Goal: Task Accomplishment & Management: Manage account settings

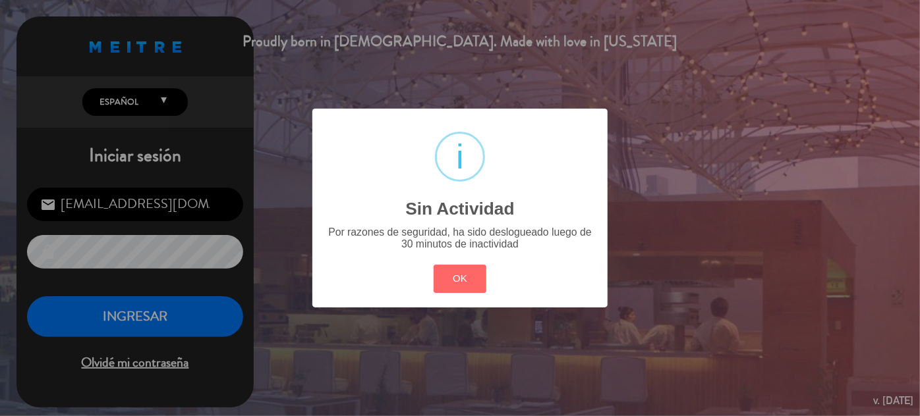
click at [474, 278] on button "OK" at bounding box center [459, 279] width 53 height 28
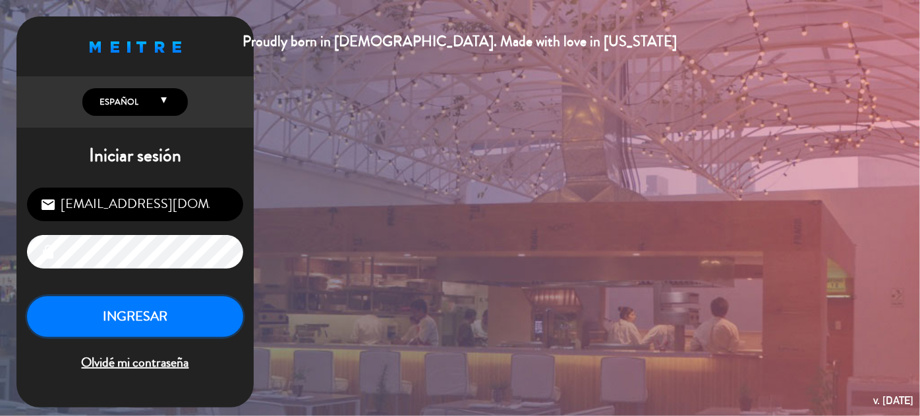
click at [123, 319] on button "INGRESAR" at bounding box center [135, 316] width 216 height 41
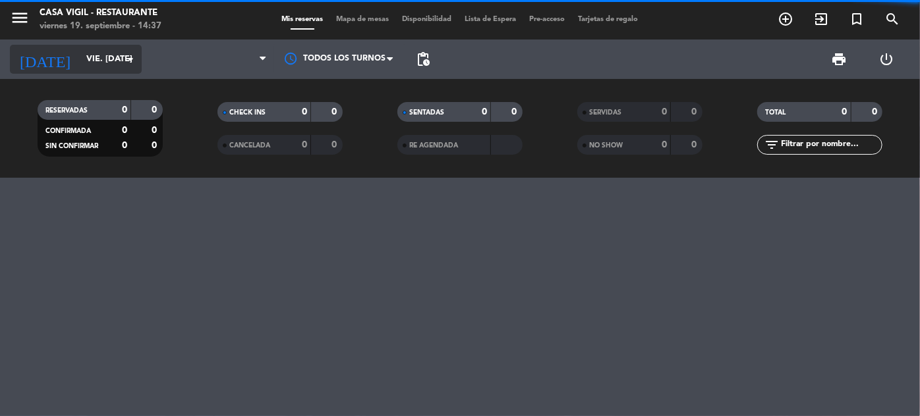
click at [107, 52] on input "vie. [DATE]" at bounding box center [136, 59] width 113 height 23
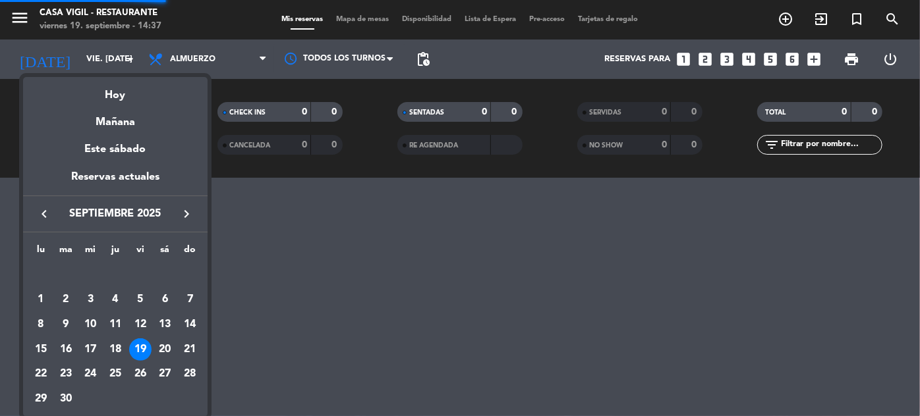
click at [186, 212] on icon "keyboard_arrow_right" at bounding box center [187, 214] width 16 height 16
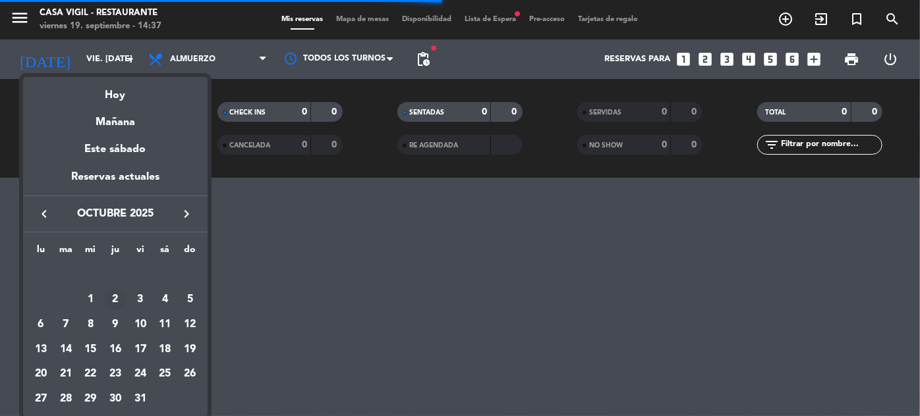
click at [118, 299] on div "2" at bounding box center [115, 300] width 22 height 22
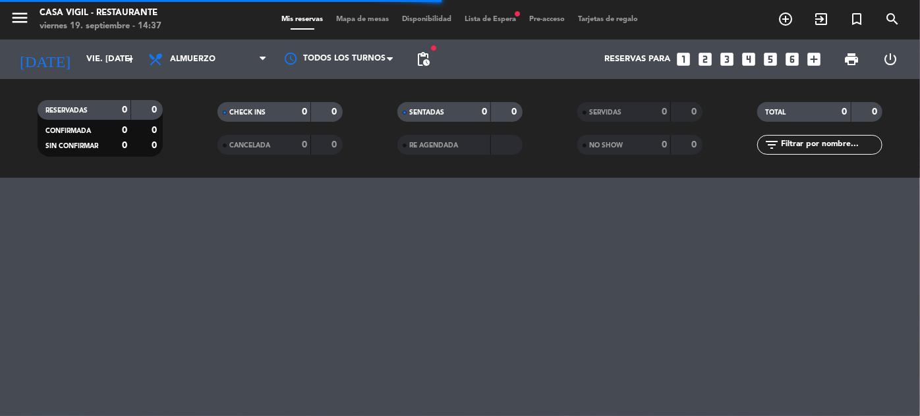
type input "[DEMOGRAPHIC_DATA] [DATE]"
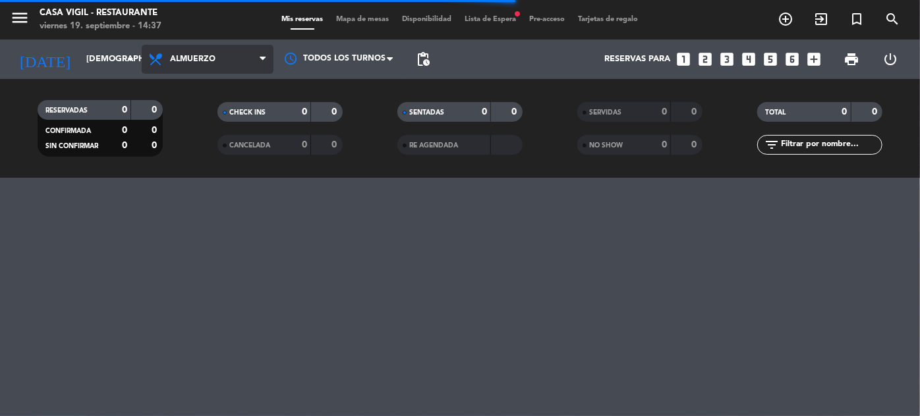
click at [208, 61] on span "Almuerzo" at bounding box center [192, 59] width 45 height 9
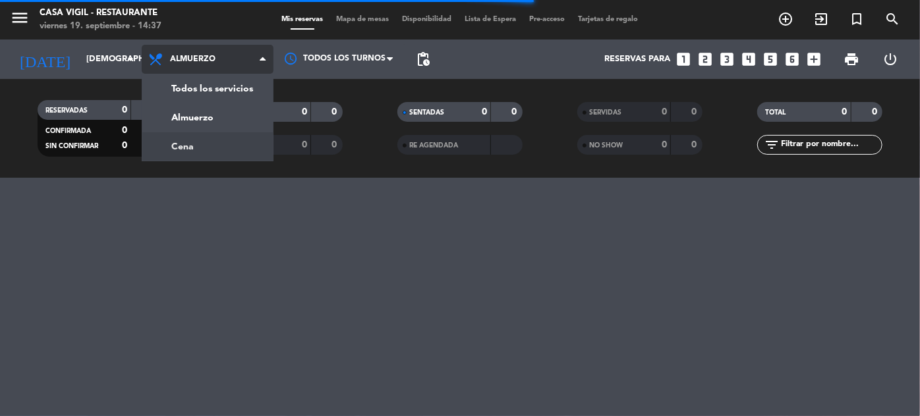
click at [188, 148] on div "menu Casa [PERSON_NAME] - Restaurante viernes 19. septiembre - 14:37 Mis reserv…" at bounding box center [460, 89] width 920 height 178
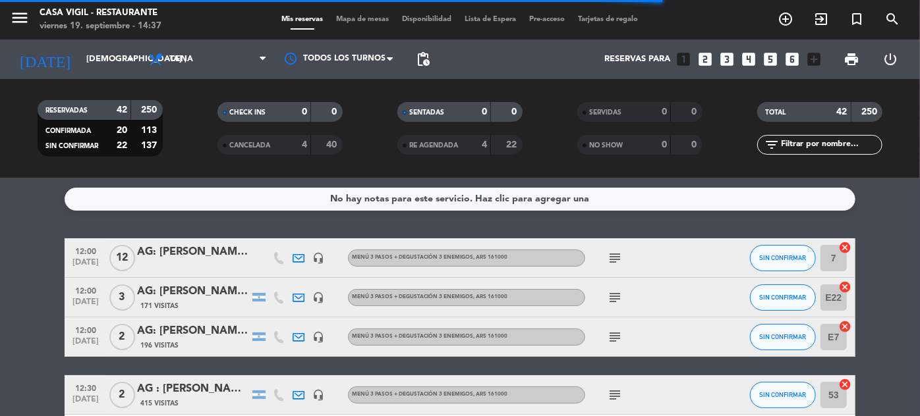
click at [824, 147] on input "text" at bounding box center [830, 145] width 102 height 14
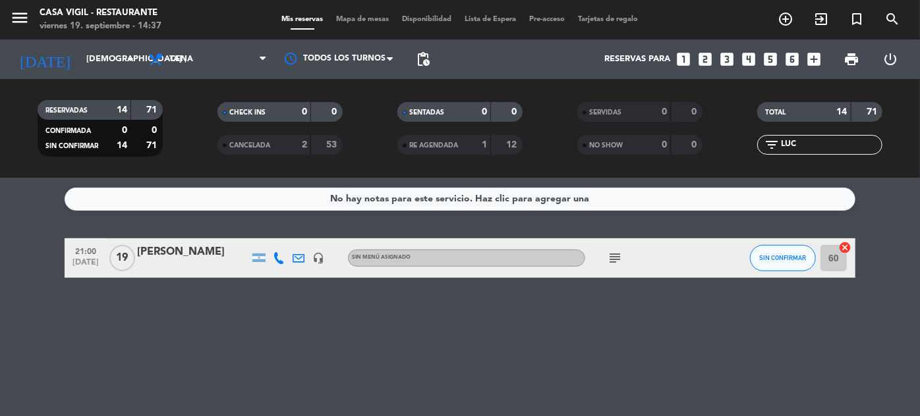
type input "LUC"
click at [200, 244] on div "[PERSON_NAME]" at bounding box center [193, 252] width 112 height 17
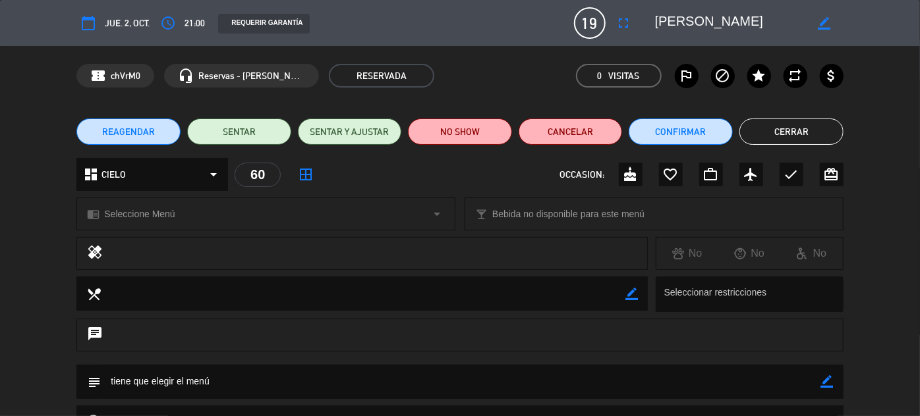
click at [785, 130] on button "Cerrar" at bounding box center [791, 132] width 104 height 26
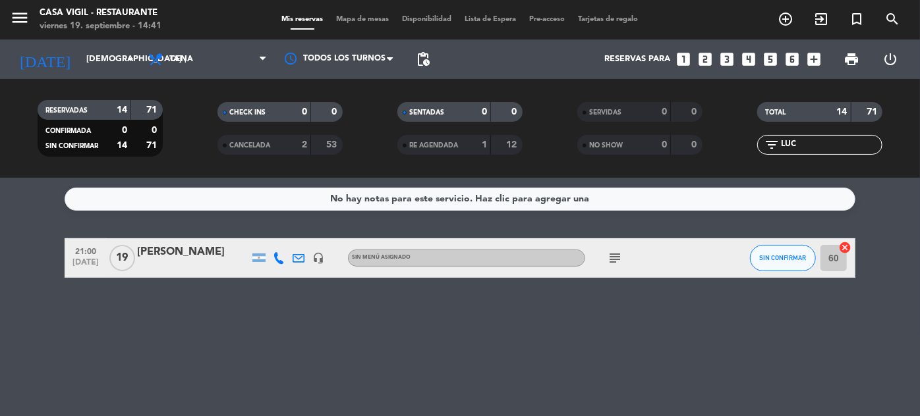
click at [180, 247] on div "[PERSON_NAME]" at bounding box center [193, 252] width 112 height 17
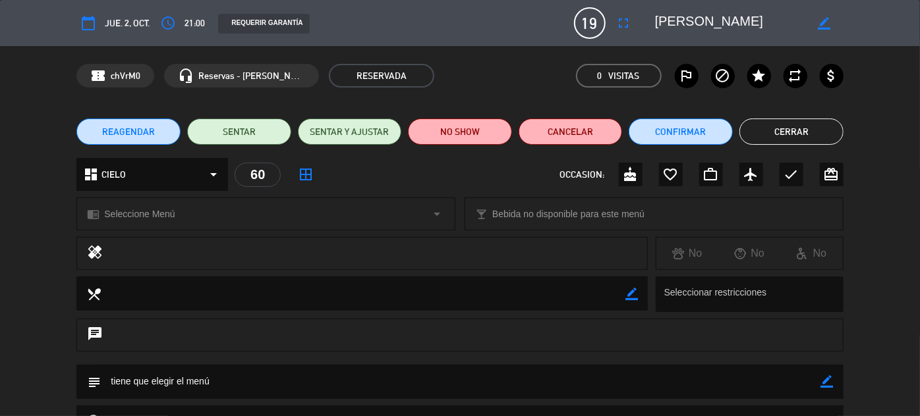
click at [451, 215] on div "chrome_reader_mode Seleccione Menú arrow_drop_down" at bounding box center [265, 214] width 377 height 32
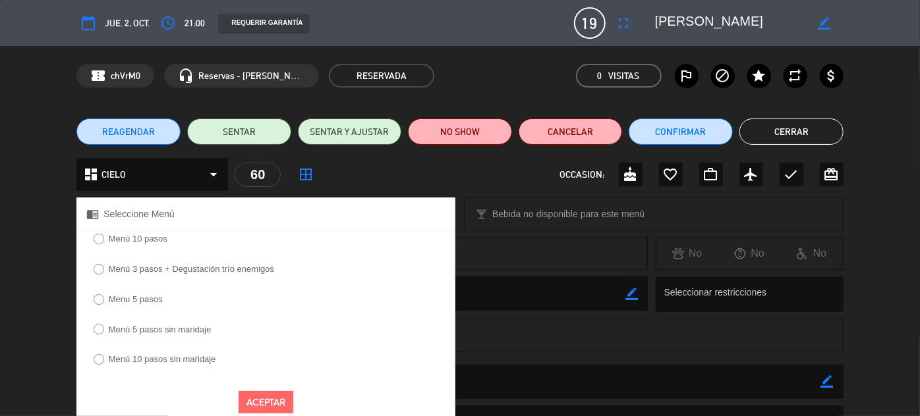
click at [140, 303] on label "Menu 5 pasos" at bounding box center [136, 299] width 54 height 9
select select
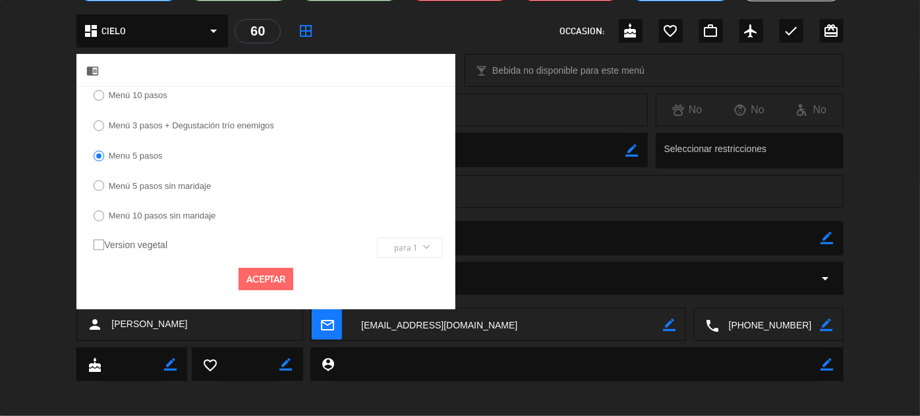
scroll to position [148, 0]
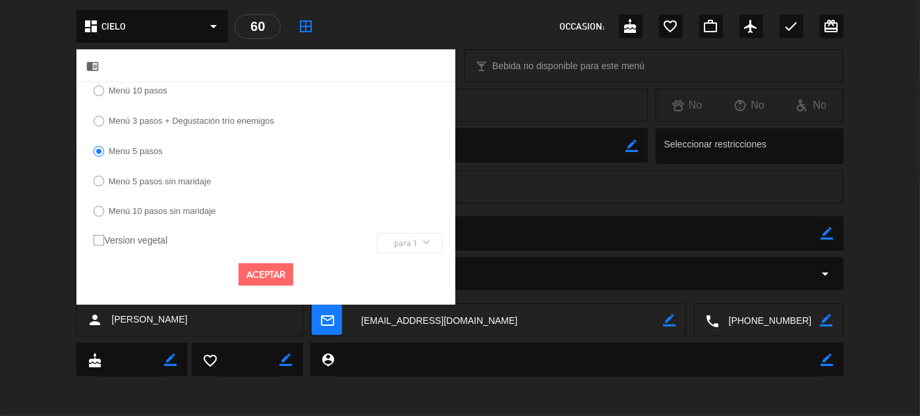
click at [272, 267] on button "Aceptar" at bounding box center [265, 274] width 55 height 23
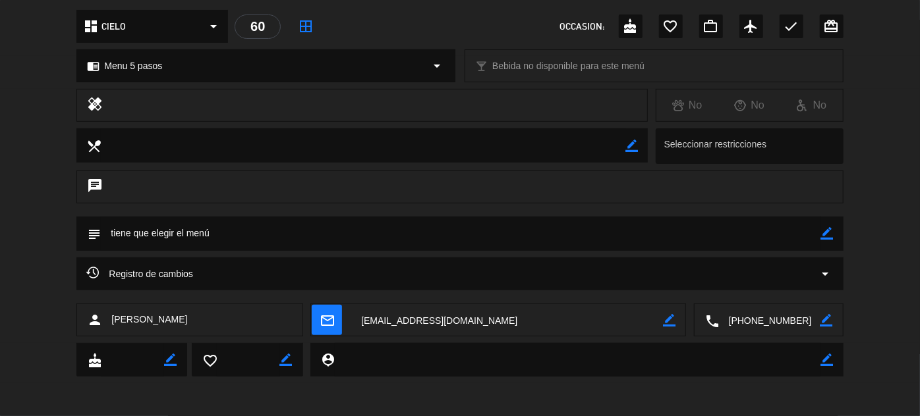
click at [830, 232] on icon "border_color" at bounding box center [827, 233] width 13 height 13
click at [785, 233] on textarea at bounding box center [460, 234] width 719 height 34
type textarea "t"
type textarea "DESCUENTO DEL 10%."
click at [825, 234] on icon at bounding box center [827, 233] width 13 height 13
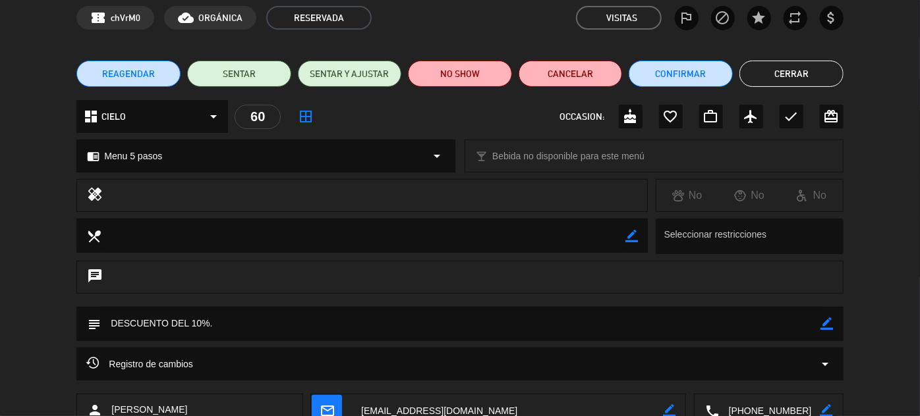
scroll to position [0, 0]
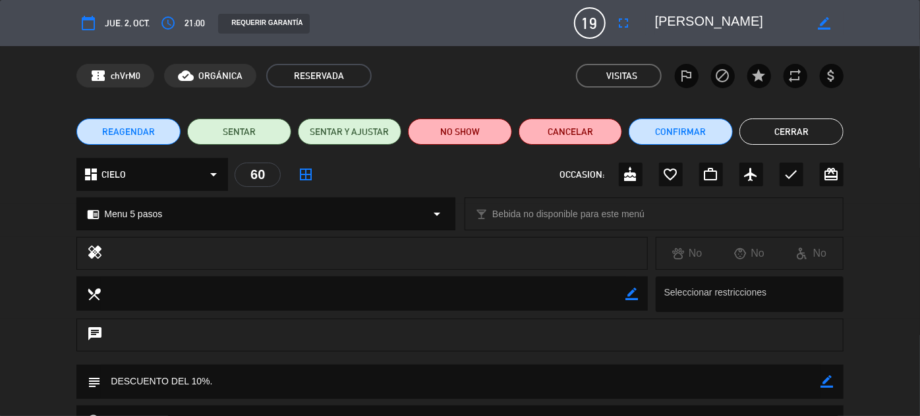
click at [813, 134] on button "Cerrar" at bounding box center [791, 132] width 104 height 26
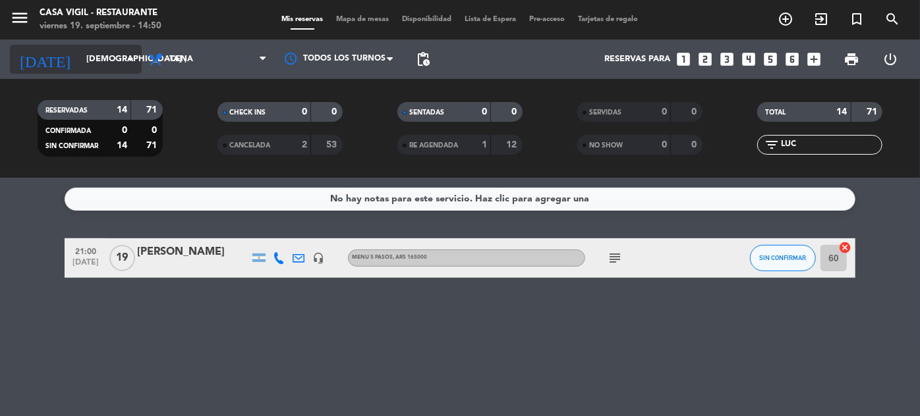
click at [109, 65] on input "[DEMOGRAPHIC_DATA] [DATE]" at bounding box center [136, 59] width 113 height 23
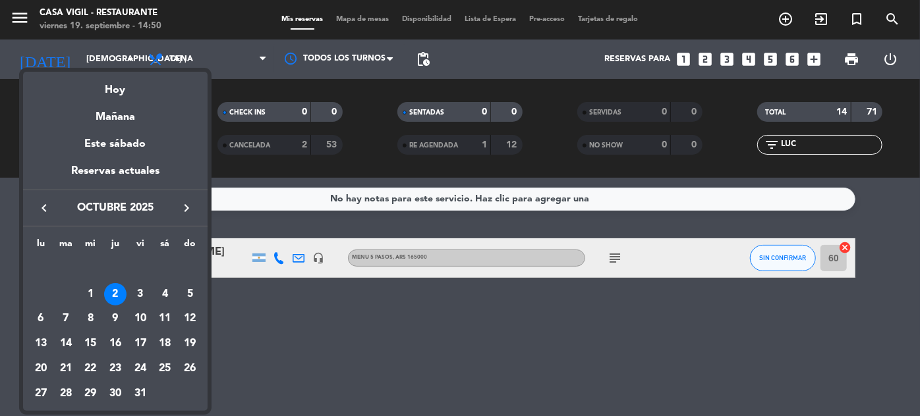
click at [286, 339] on div at bounding box center [460, 208] width 920 height 416
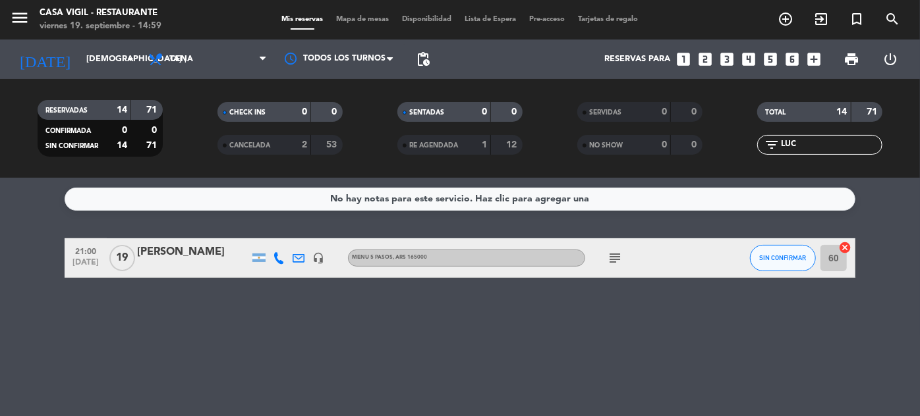
click at [706, 61] on icon "looks_two" at bounding box center [704, 59] width 17 height 17
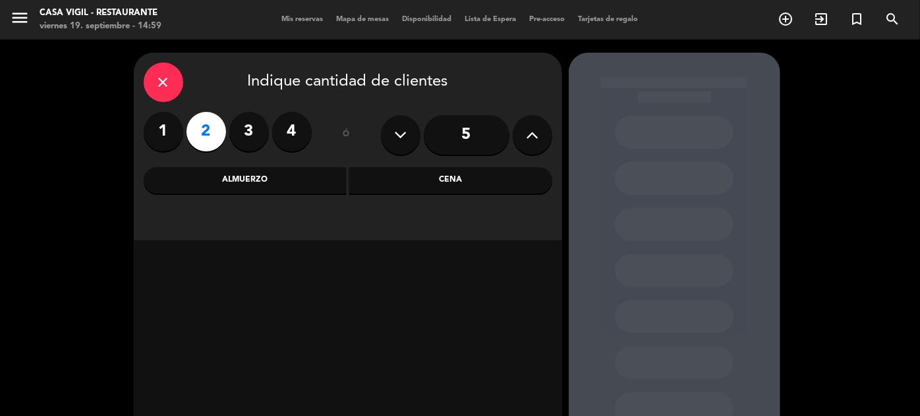
click at [269, 186] on div "Almuerzo" at bounding box center [245, 180] width 203 height 26
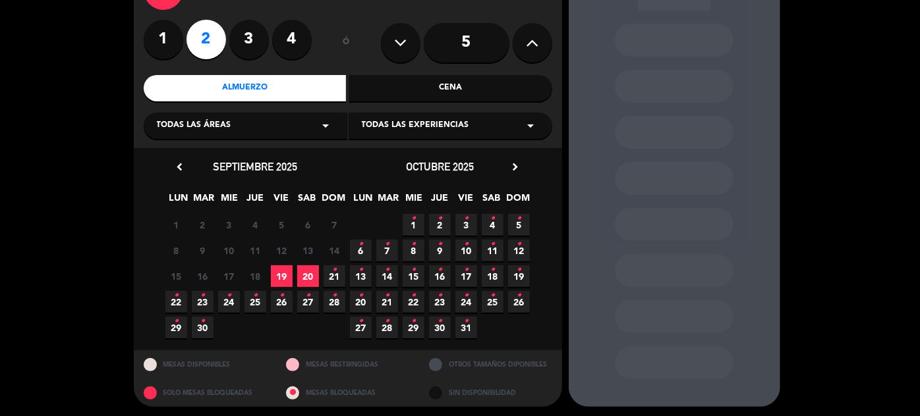
scroll to position [96, 0]
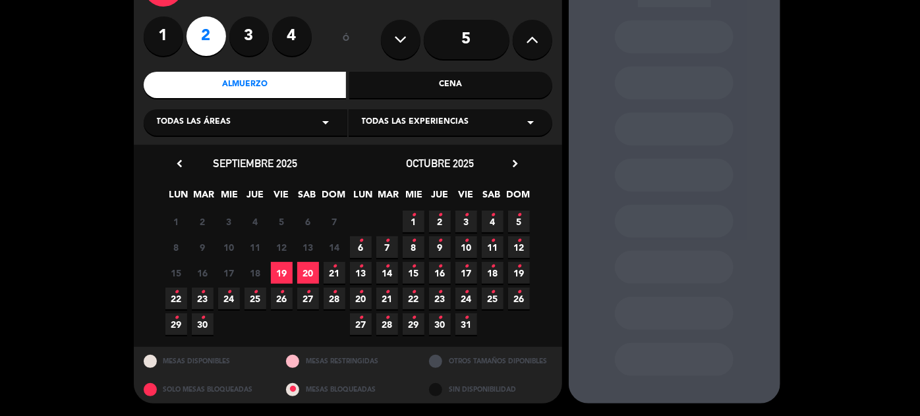
click at [178, 326] on icon "•" at bounding box center [176, 318] width 5 height 21
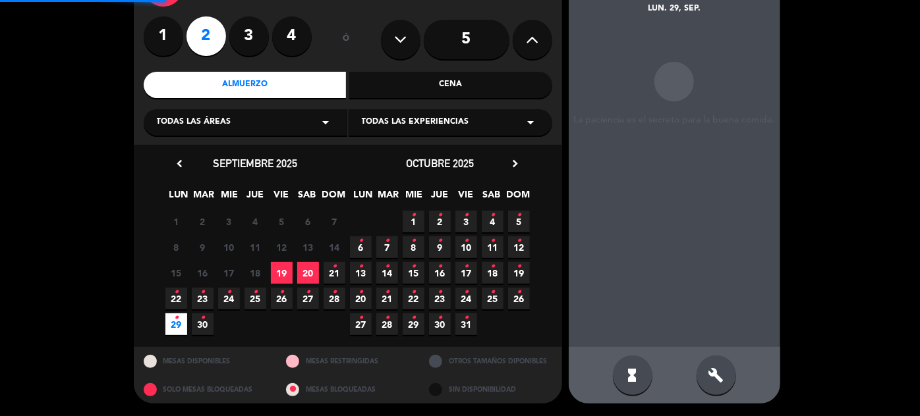
scroll to position [53, 0]
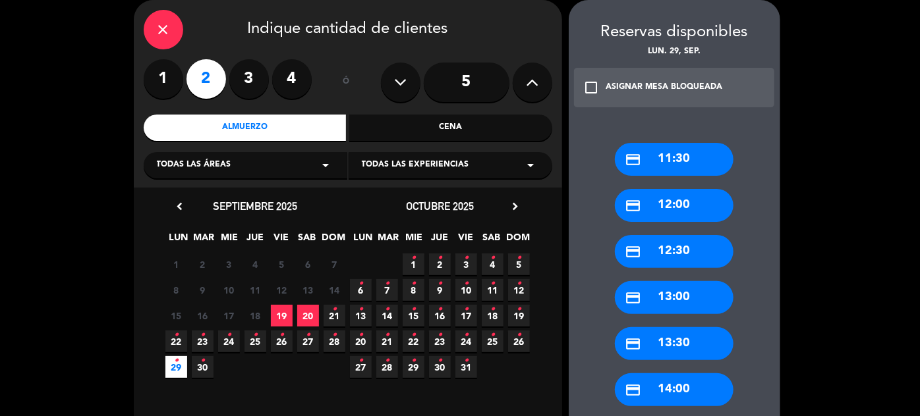
click at [707, 245] on div "credit_card 12:30" at bounding box center [674, 251] width 119 height 33
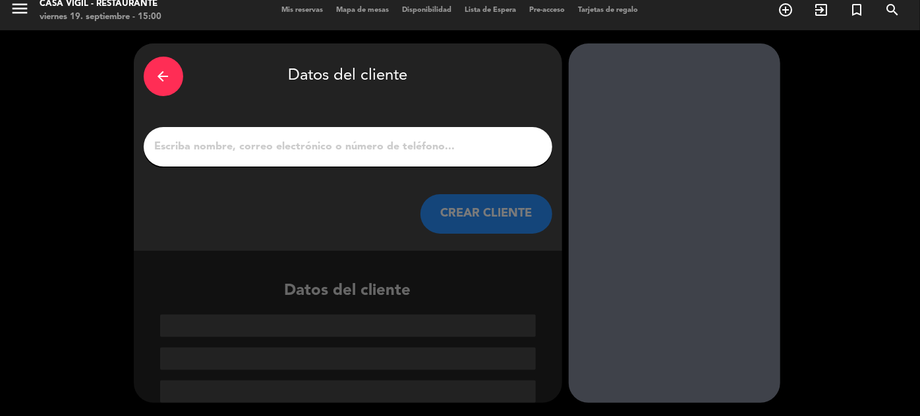
click at [476, 218] on button "CREAR CLIENTE" at bounding box center [486, 214] width 132 height 40
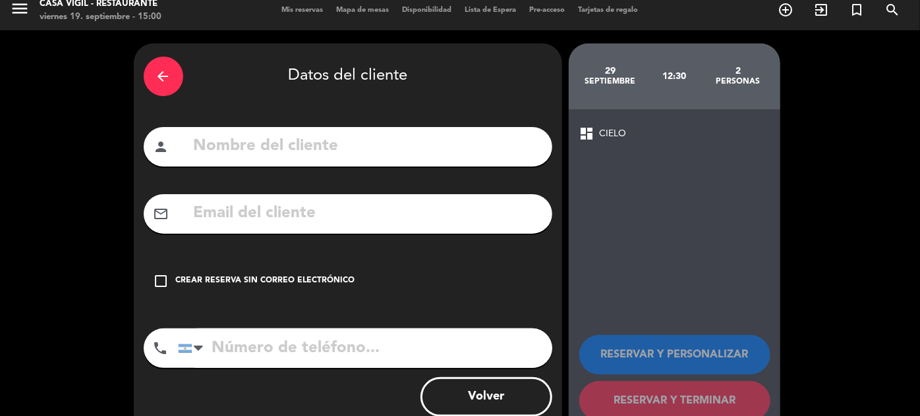
click at [478, 138] on input "text" at bounding box center [367, 146] width 350 height 27
type input "[PERSON_NAME]"
click at [247, 217] on input "text" at bounding box center [367, 213] width 350 height 27
click at [212, 215] on input "text" at bounding box center [367, 213] width 350 height 27
type input "M"
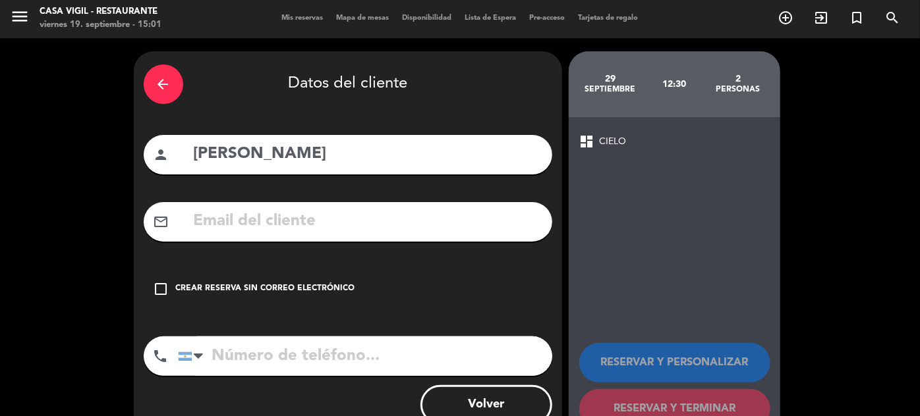
scroll to position [0, 0]
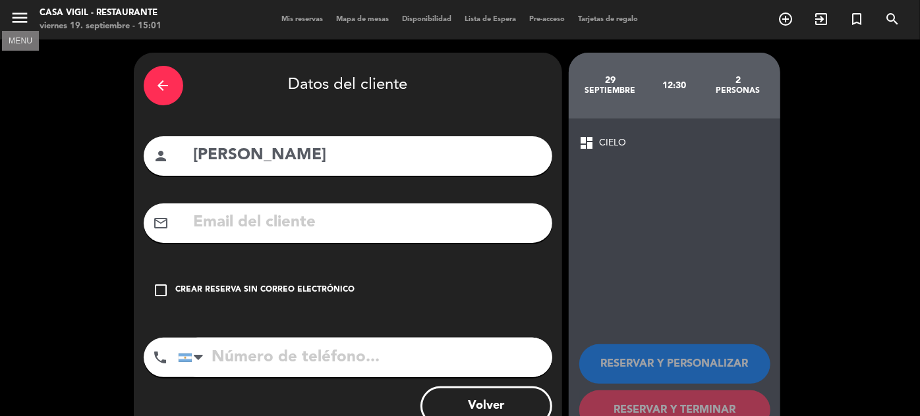
click at [21, 20] on icon "menu" at bounding box center [20, 18] width 20 height 20
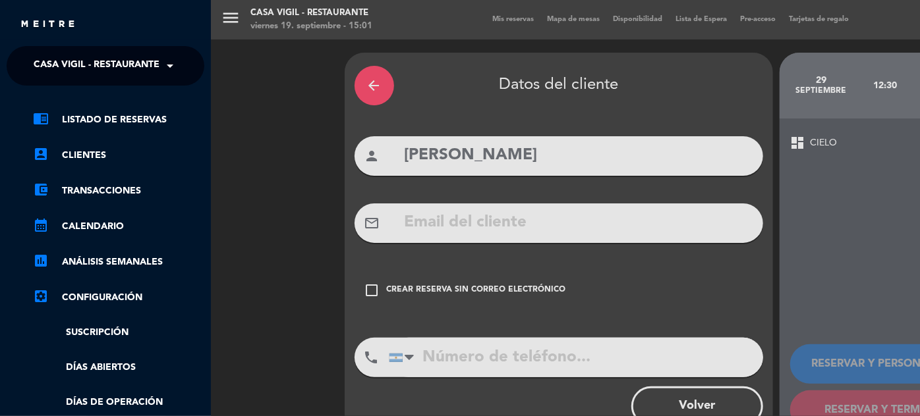
click at [162, 75] on span at bounding box center [173, 66] width 22 height 28
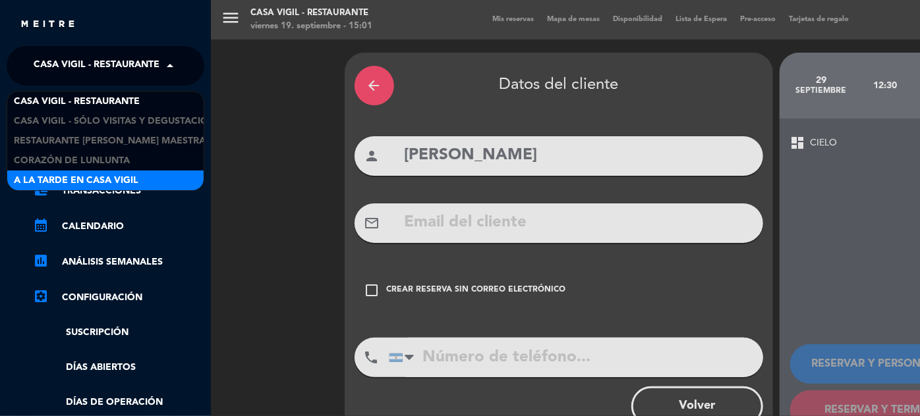
click at [128, 175] on span "A la tarde en Casa Vigil" at bounding box center [76, 180] width 124 height 15
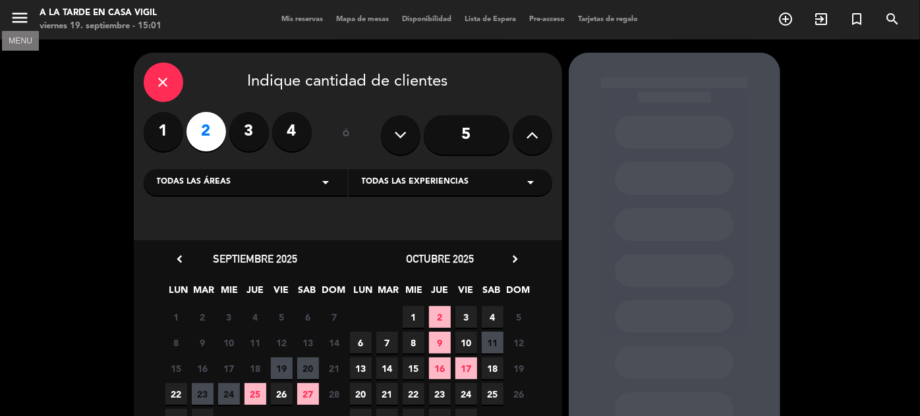
click at [19, 17] on icon "menu" at bounding box center [20, 18] width 20 height 20
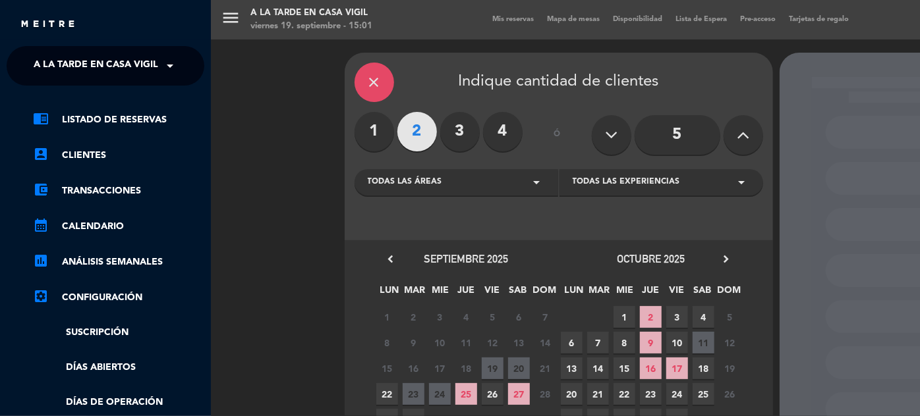
click at [174, 70] on span at bounding box center [173, 66] width 22 height 28
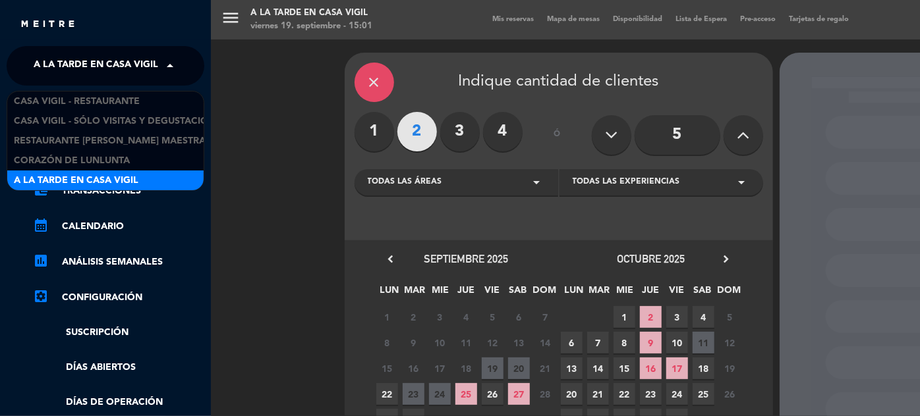
click at [118, 173] on span "A la tarde en Casa Vigil" at bounding box center [76, 180] width 124 height 15
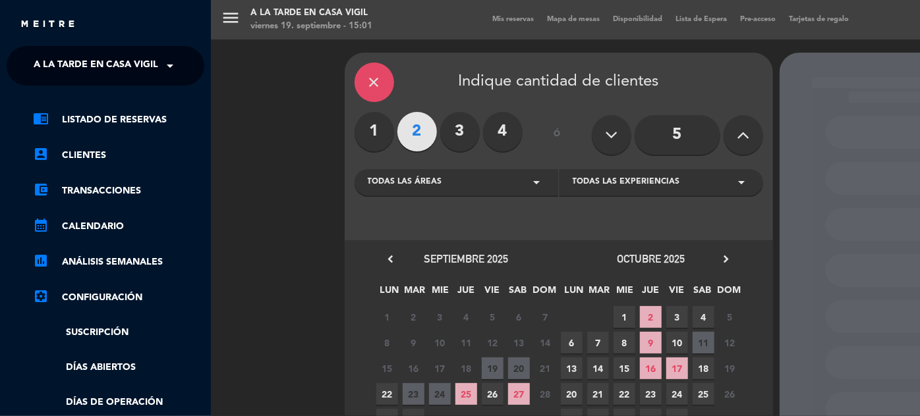
click at [233, 14] on div "menu A la tarde en [GEOGRAPHIC_DATA][PERSON_NAME] viernes 19. septiembre - 15:0…" at bounding box center [671, 208] width 920 height 416
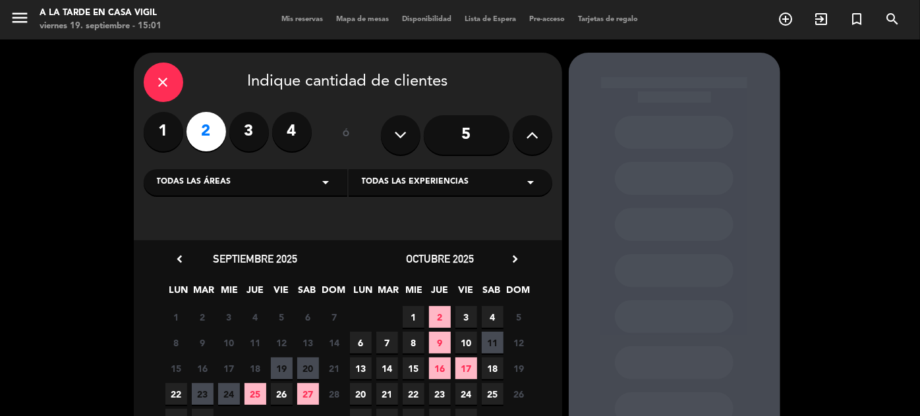
click at [303, 21] on span "Mis reservas" at bounding box center [302, 19] width 55 height 7
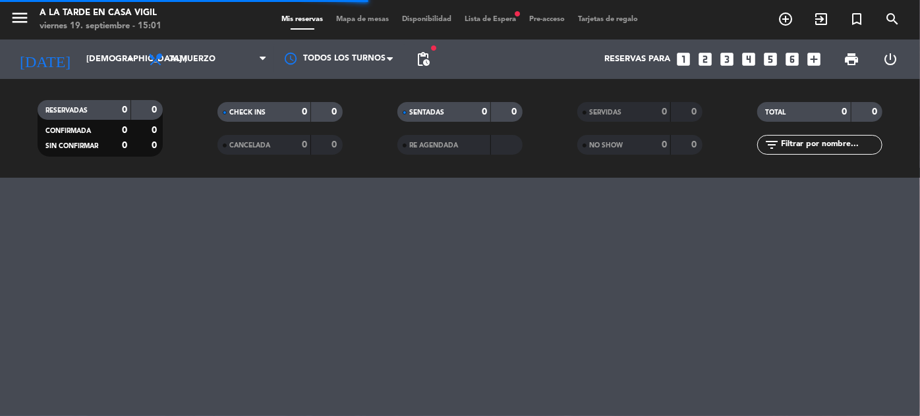
click at [804, 146] on input "text" at bounding box center [830, 145] width 102 height 14
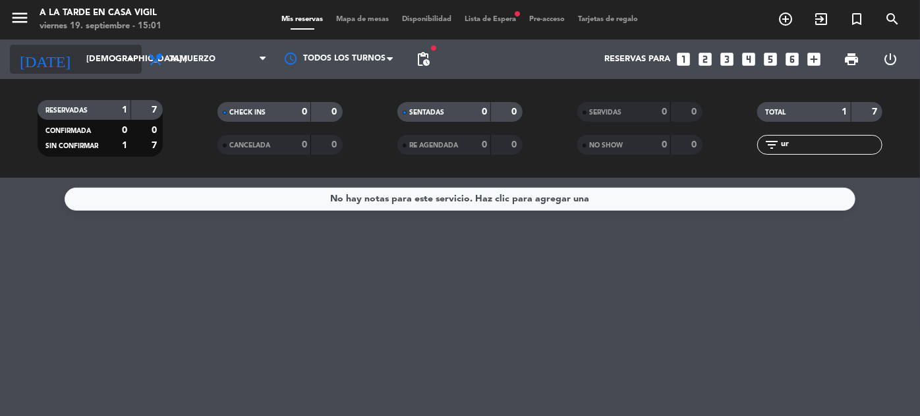
type input "ur"
click at [80, 61] on input "[DEMOGRAPHIC_DATA] [DATE]" at bounding box center [136, 59] width 113 height 23
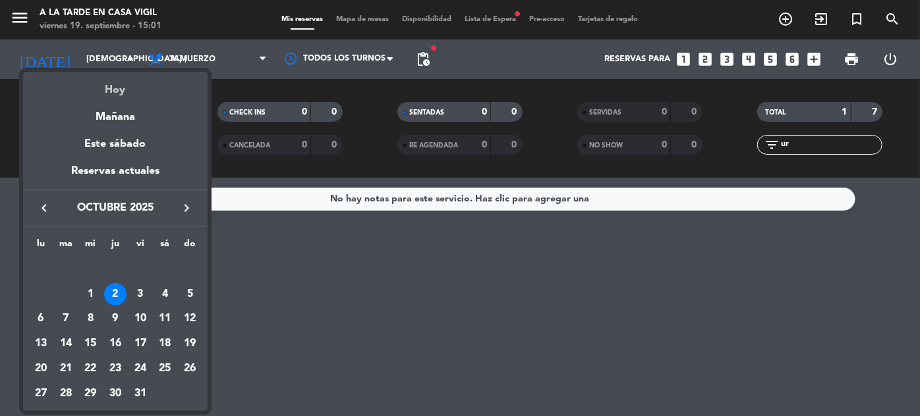
click at [100, 91] on div "Hoy" at bounding box center [115, 85] width 184 height 27
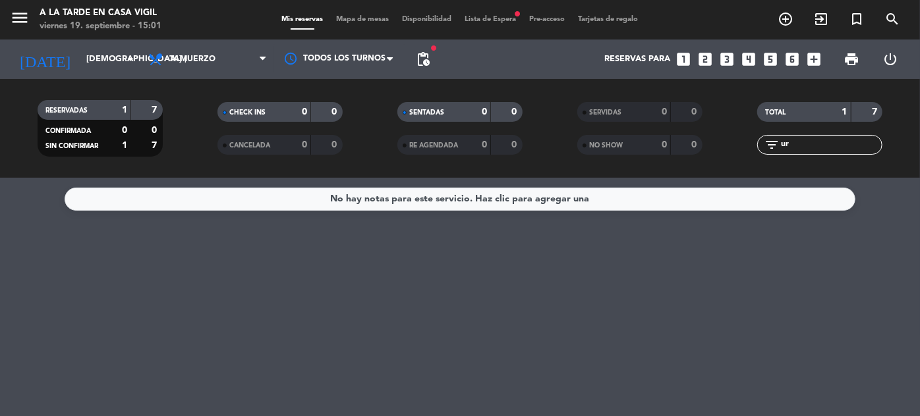
type input "vie. [DATE]"
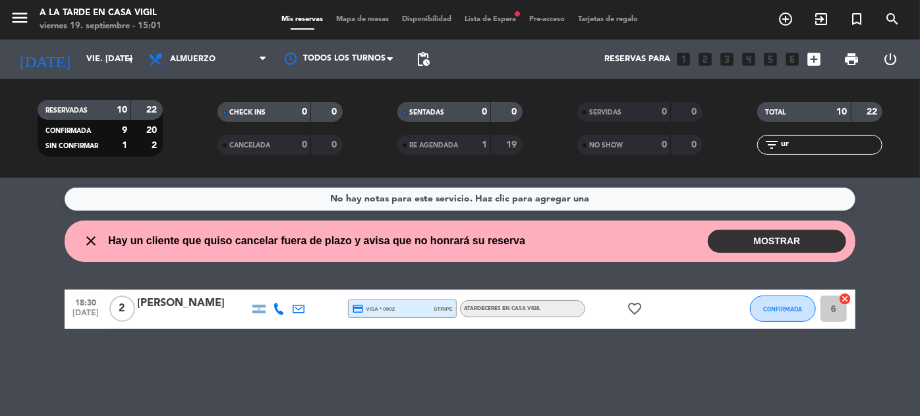
click at [152, 302] on div "[PERSON_NAME]" at bounding box center [193, 303] width 112 height 17
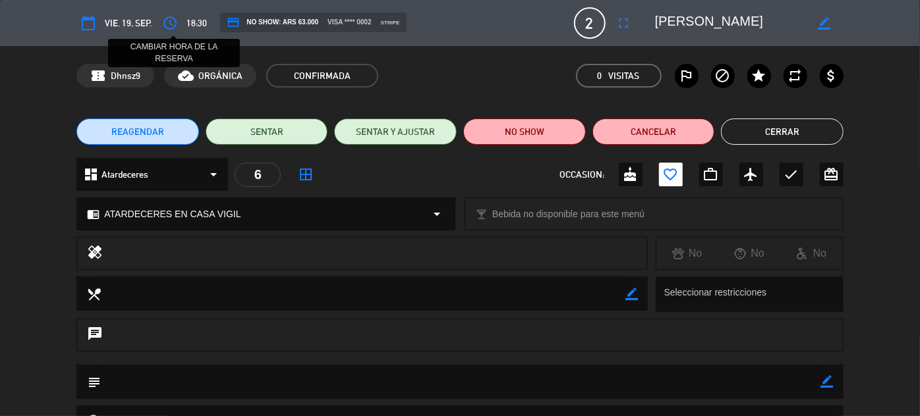
click at [172, 18] on icon "access_time" at bounding box center [170, 23] width 16 height 16
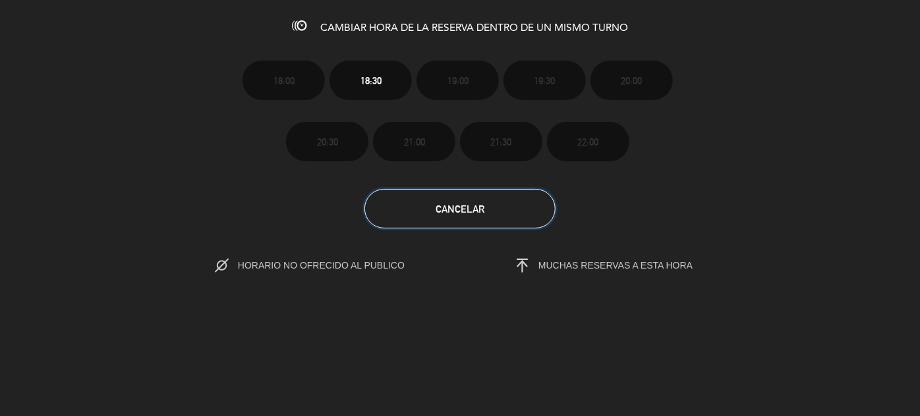
click at [462, 207] on span "Cancelar" at bounding box center [459, 209] width 49 height 11
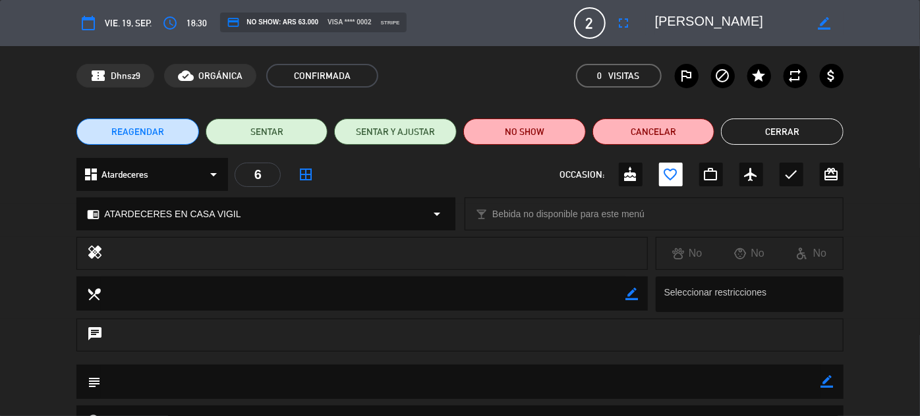
click at [781, 126] on button "Cerrar" at bounding box center [782, 132] width 123 height 26
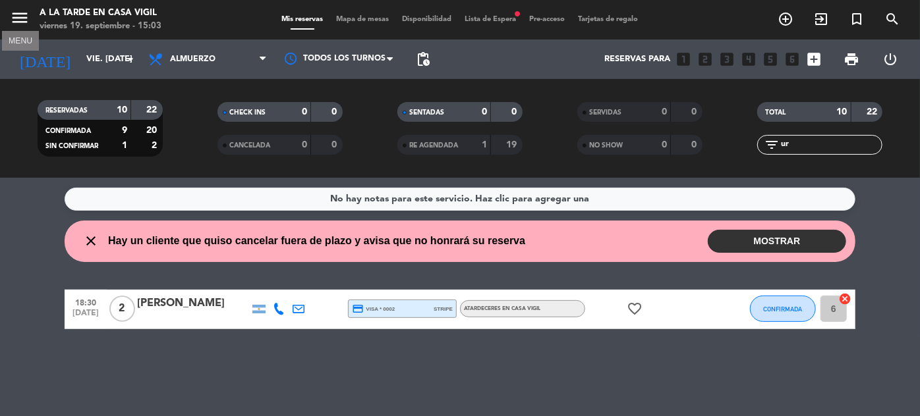
click at [17, 8] on icon "menu" at bounding box center [20, 18] width 20 height 20
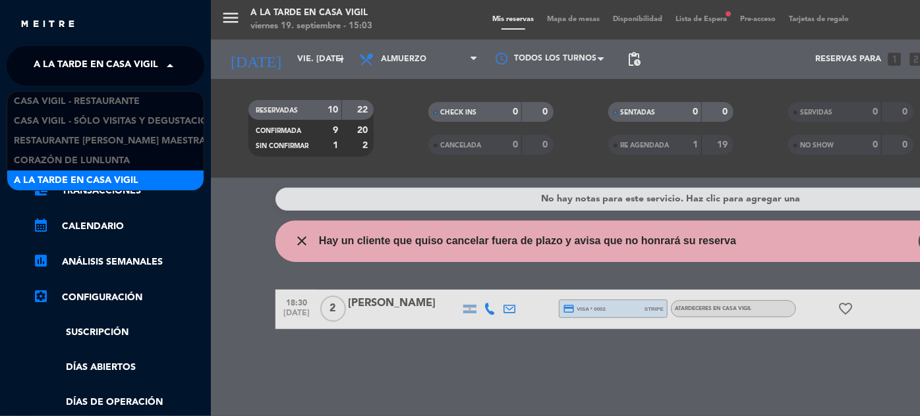
click at [145, 70] on span "A la tarde en Casa Vigil" at bounding box center [96, 66] width 124 height 28
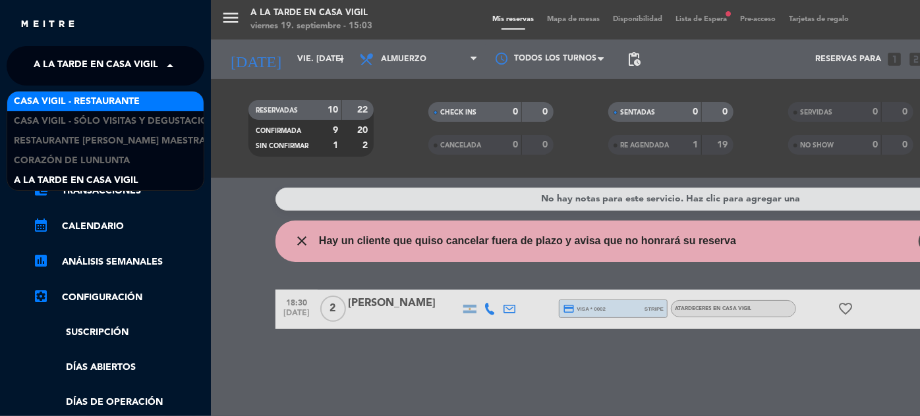
click at [132, 101] on span "Casa Vigil - Restaurante" at bounding box center [77, 101] width 126 height 15
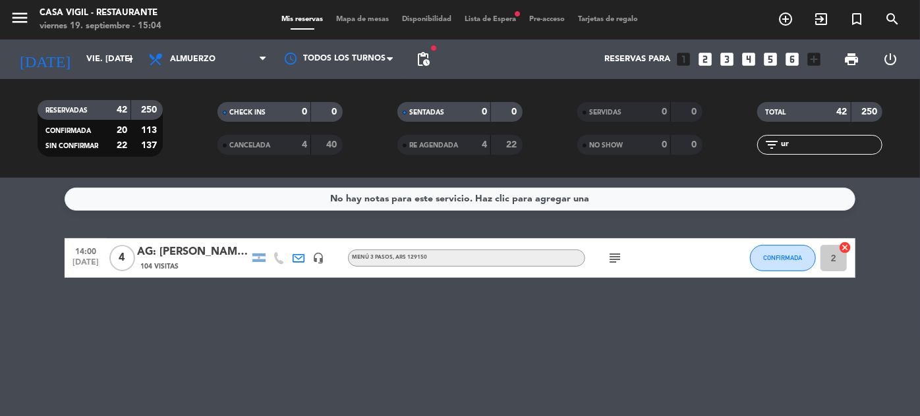
click at [706, 59] on icon "looks_two" at bounding box center [704, 59] width 17 height 17
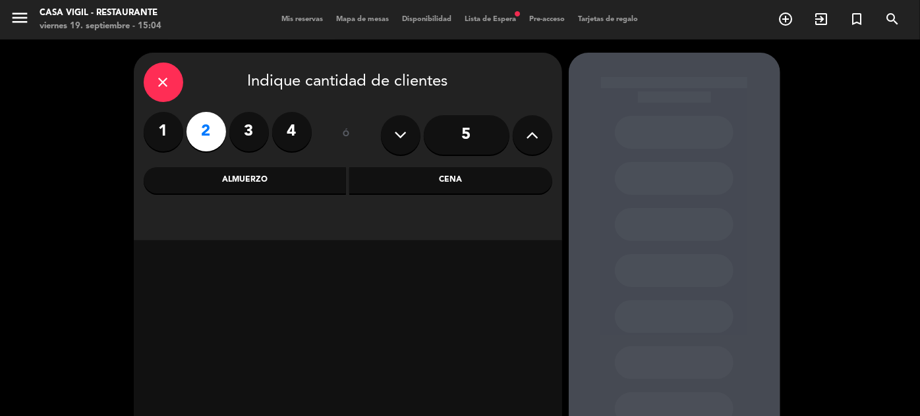
click at [277, 179] on div "Almuerzo" at bounding box center [245, 180] width 203 height 26
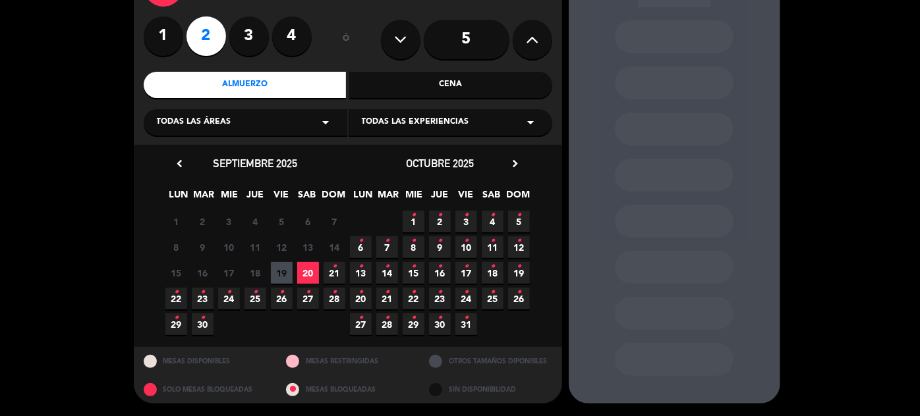
click at [177, 325] on icon "•" at bounding box center [176, 318] width 5 height 21
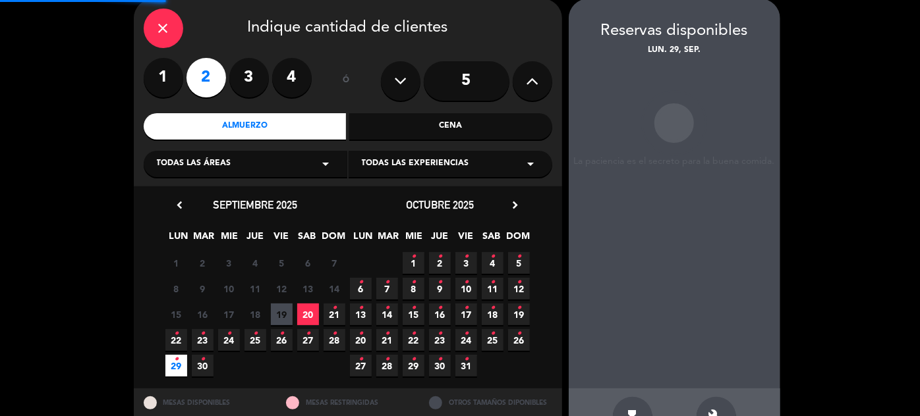
scroll to position [53, 0]
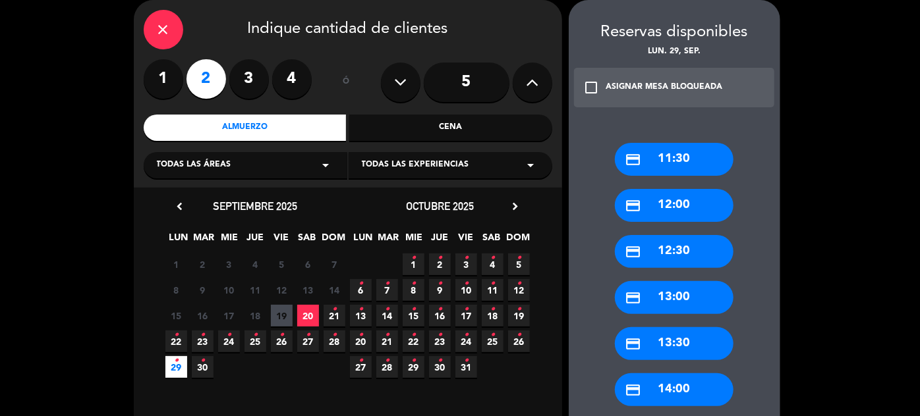
click at [709, 252] on div "credit_card 12:30" at bounding box center [674, 251] width 119 height 33
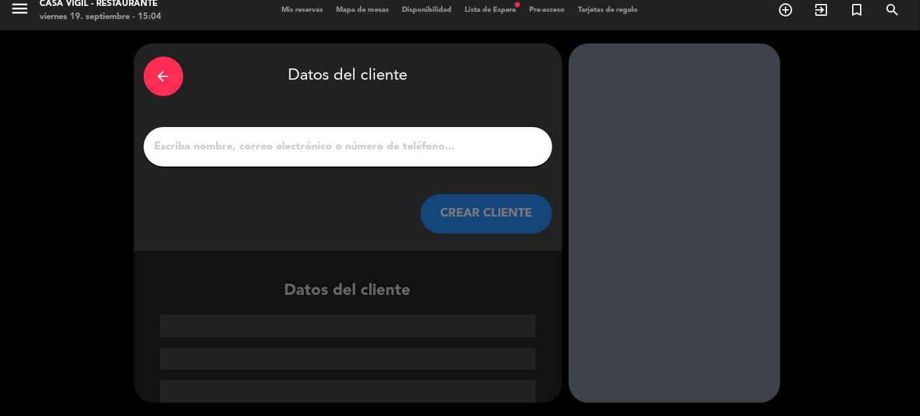
scroll to position [9, 0]
click at [465, 227] on button "CREAR CLIENTE" at bounding box center [486, 214] width 132 height 40
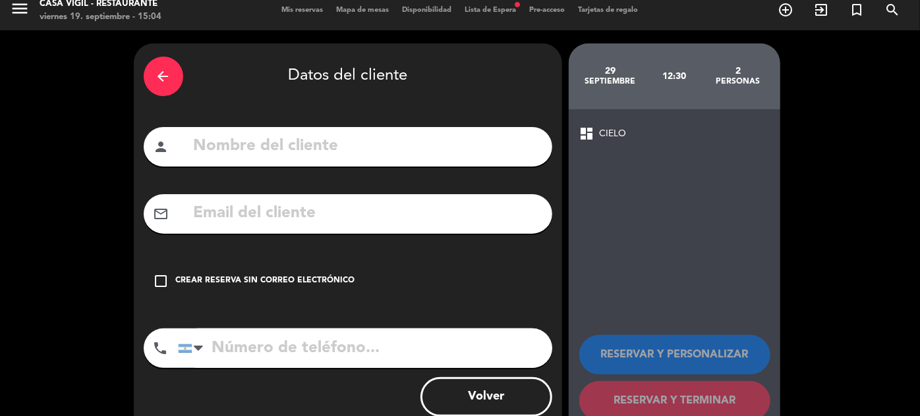
click at [452, 151] on input "text" at bounding box center [367, 146] width 350 height 27
type input "[PERSON_NAME]"
click at [303, 216] on input "text" at bounding box center [367, 213] width 350 height 27
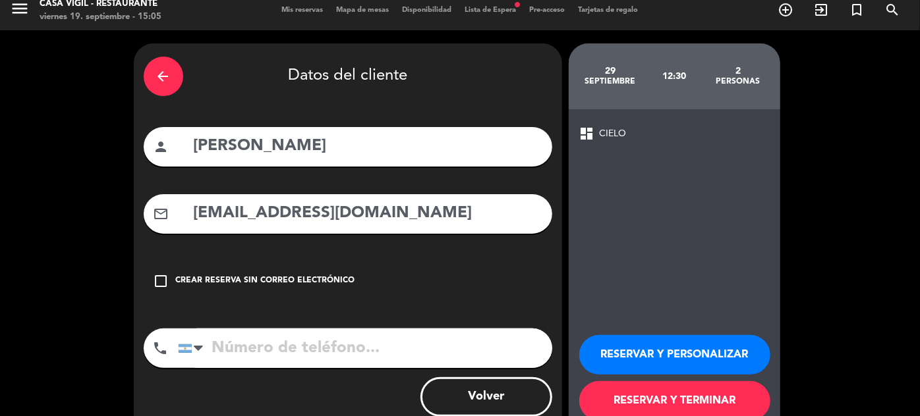
type input "[EMAIL_ADDRESS][DOMAIN_NAME]"
click at [302, 352] on input "tel" at bounding box center [365, 349] width 374 height 40
type input "1131252830"
click at [655, 345] on button "RESERVAR Y PERSONALIZAR" at bounding box center [674, 355] width 191 height 40
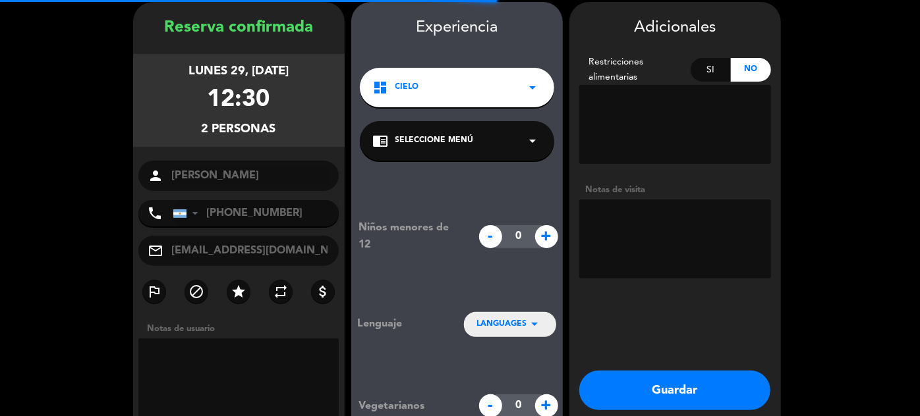
scroll to position [53, 0]
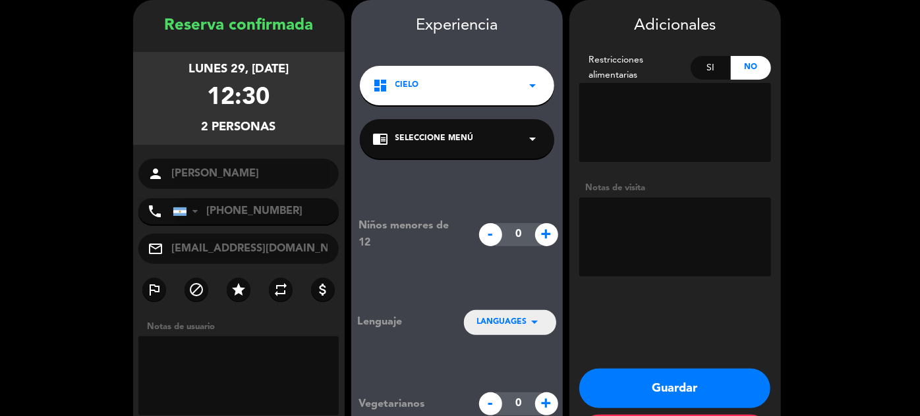
click at [499, 144] on div "chrome_reader_mode Seleccione Menú arrow_drop_down" at bounding box center [457, 139] width 194 height 40
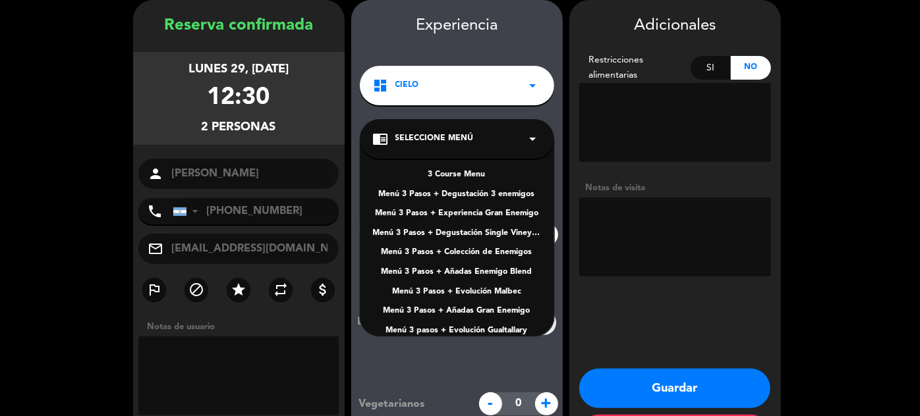
click at [499, 312] on div "Menú 3 Pasos + Añadas Gran Enemigo" at bounding box center [457, 311] width 168 height 13
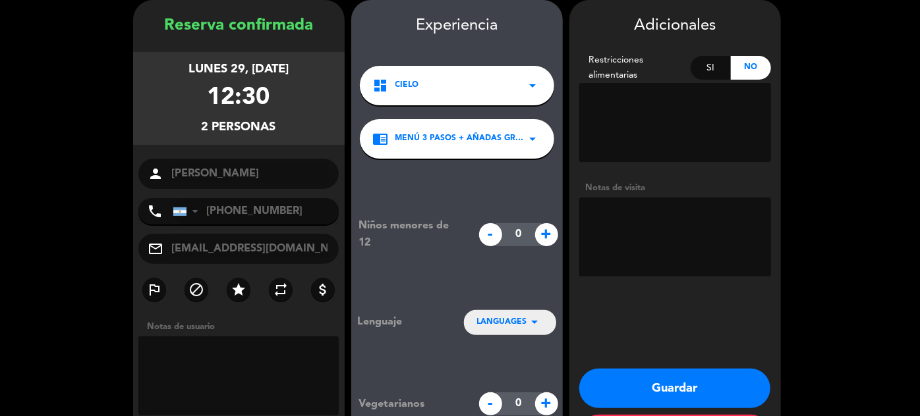
click at [713, 229] on textarea at bounding box center [675, 237] width 192 height 79
click at [715, 375] on button "Guardar" at bounding box center [674, 389] width 191 height 40
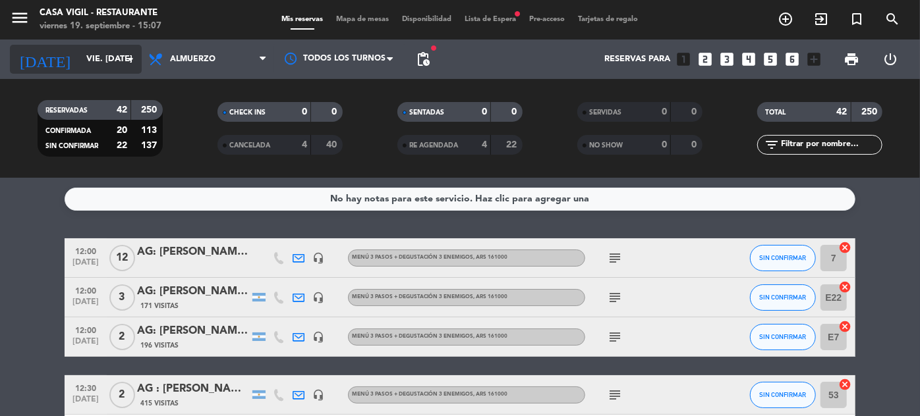
click at [97, 66] on input "vie. [DATE]" at bounding box center [136, 59] width 113 height 23
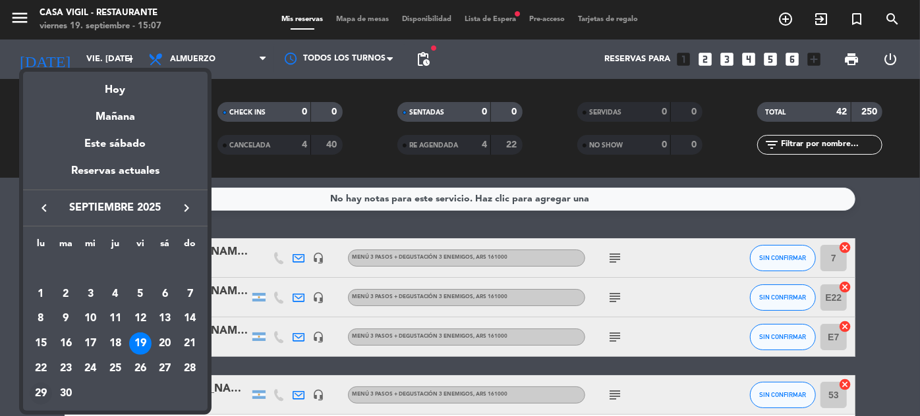
click at [40, 397] on div "29" at bounding box center [41, 394] width 22 height 22
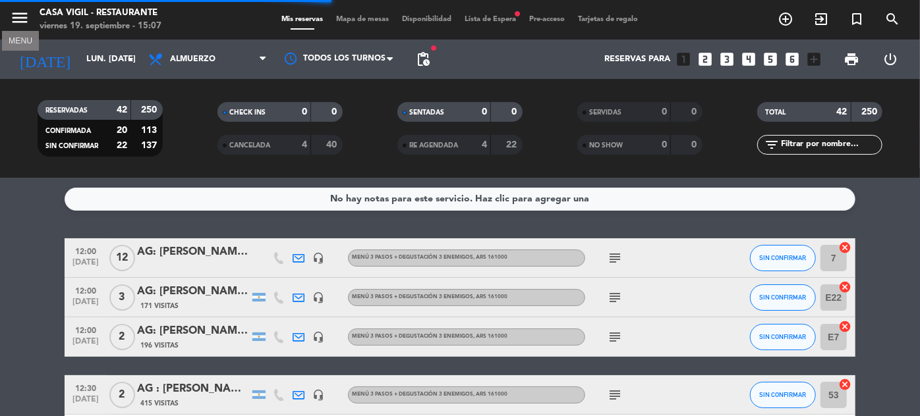
click at [24, 18] on icon "menu" at bounding box center [20, 18] width 20 height 20
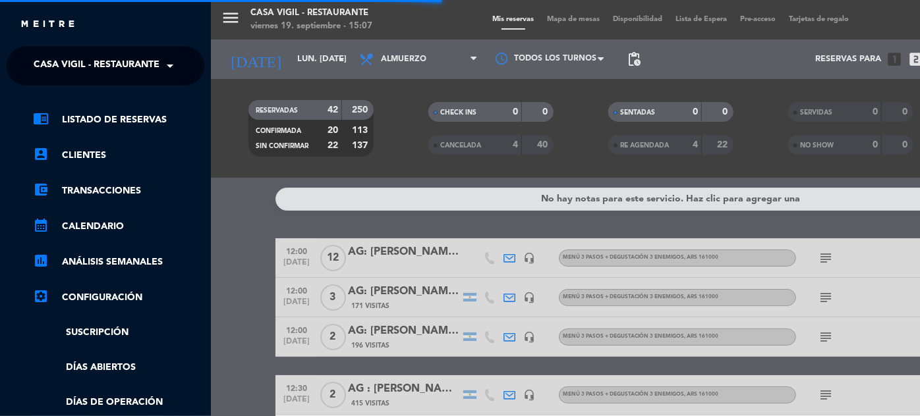
click at [146, 61] on span "Casa Vigil - Restaurante" at bounding box center [97, 66] width 126 height 28
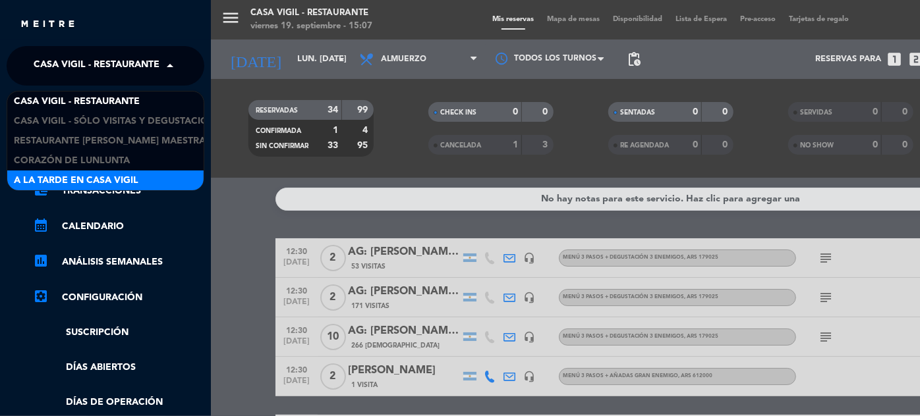
click at [121, 179] on span "A la tarde en Casa Vigil" at bounding box center [76, 180] width 124 height 15
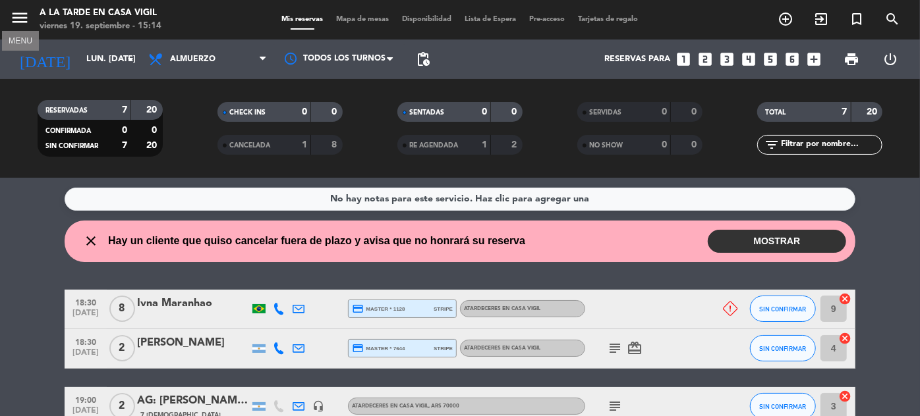
click at [19, 20] on icon "menu" at bounding box center [20, 18] width 20 height 20
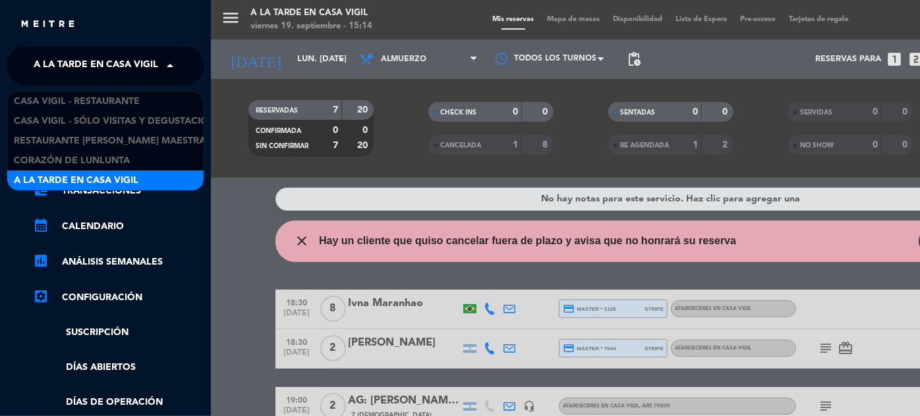
click at [140, 70] on span "A la tarde en Casa Vigil" at bounding box center [96, 66] width 124 height 28
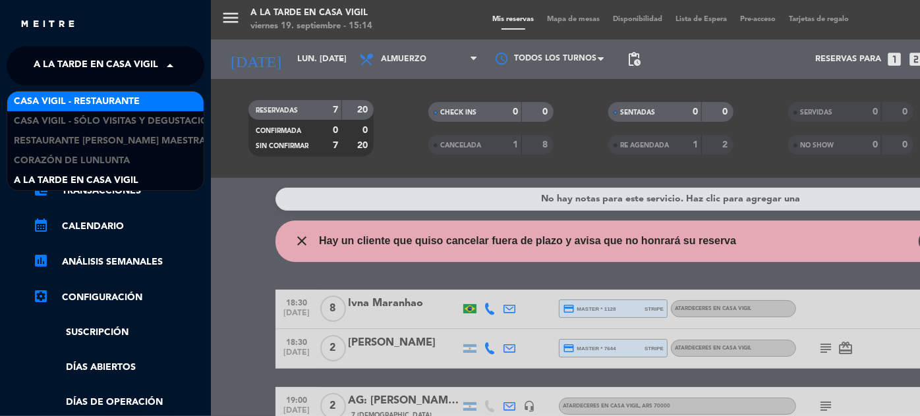
click at [117, 96] on span "Casa Vigil - Restaurante" at bounding box center [77, 101] width 126 height 15
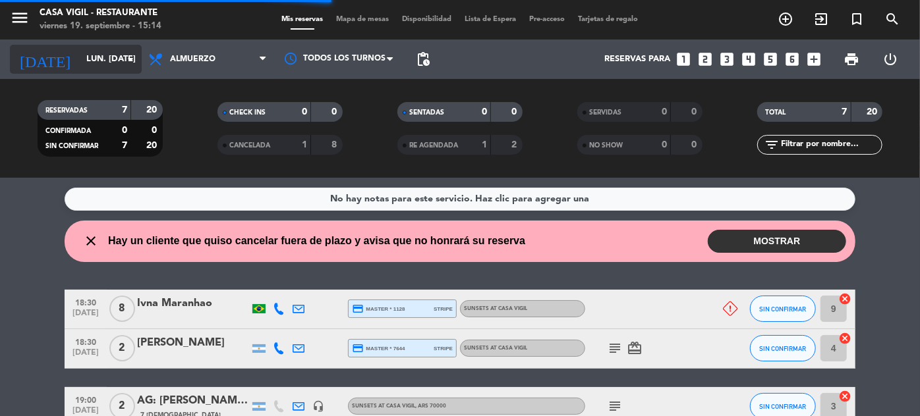
click at [111, 57] on input "lun. [DATE]" at bounding box center [136, 59] width 113 height 23
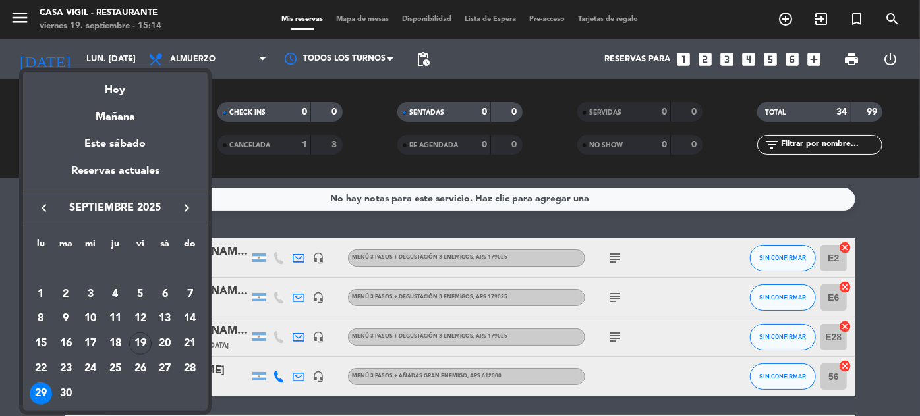
click at [197, 214] on button "keyboard_arrow_right" at bounding box center [187, 208] width 24 height 17
click at [192, 201] on icon "keyboard_arrow_right" at bounding box center [187, 208] width 16 height 16
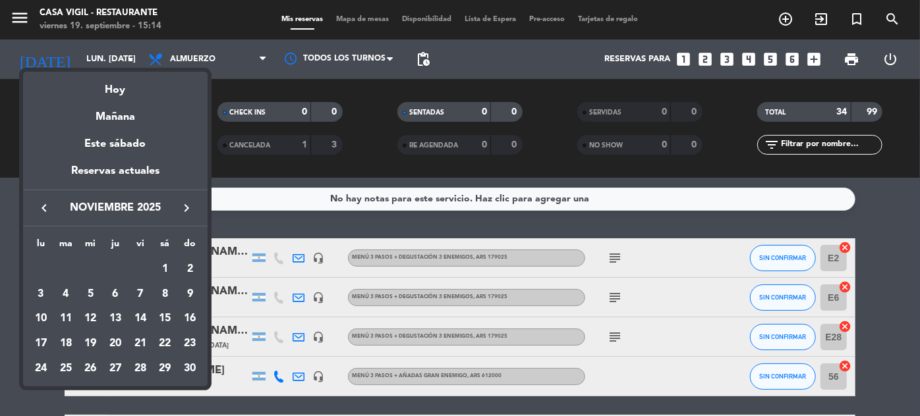
click at [45, 203] on icon "keyboard_arrow_left" at bounding box center [44, 208] width 16 height 16
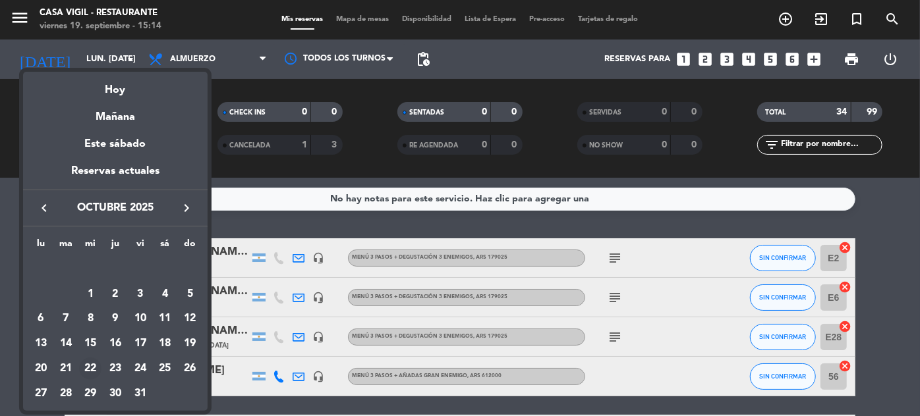
click at [94, 368] on div "22" at bounding box center [90, 369] width 22 height 22
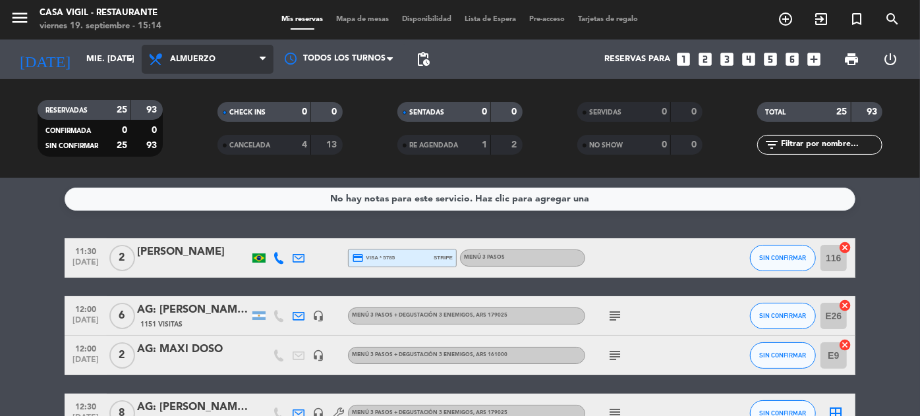
click at [250, 59] on span "Almuerzo" at bounding box center [208, 59] width 132 height 29
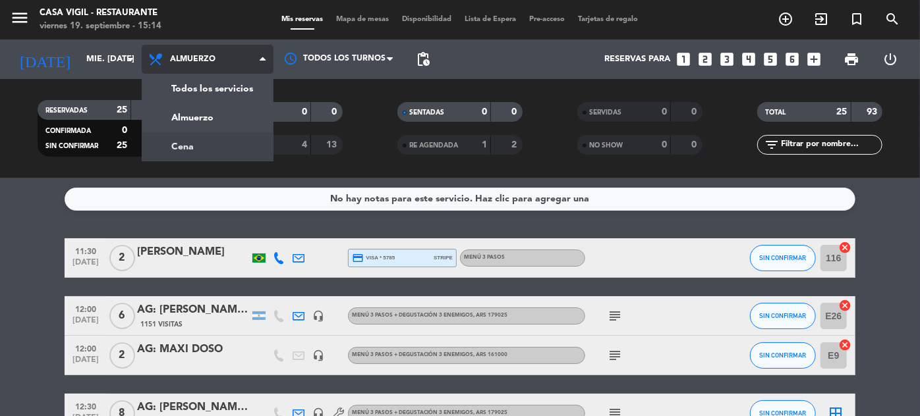
click at [192, 144] on div "menu Casa [PERSON_NAME] - Restaurante viernes 19. septiembre - 15:14 Mis reserv…" at bounding box center [460, 89] width 920 height 178
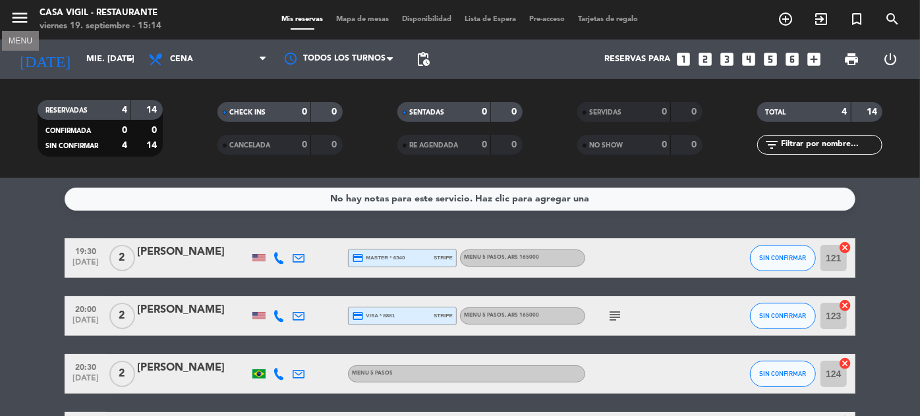
click at [17, 12] on icon "menu" at bounding box center [20, 18] width 20 height 20
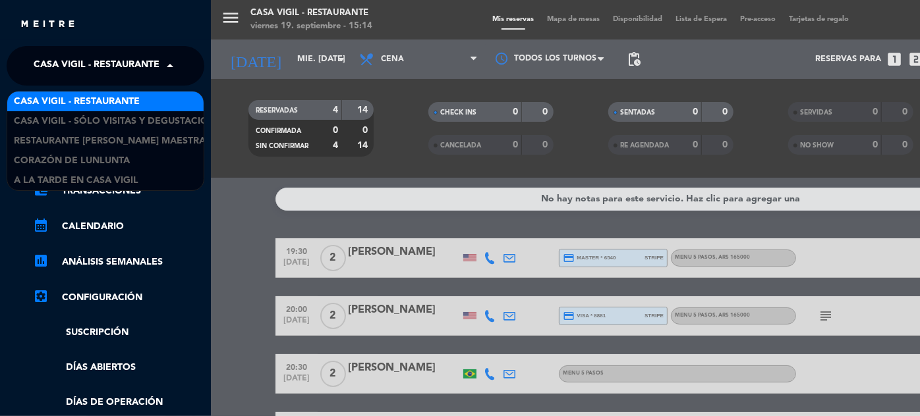
click at [136, 69] on span "Casa Vigil - Restaurante" at bounding box center [97, 66] width 126 height 28
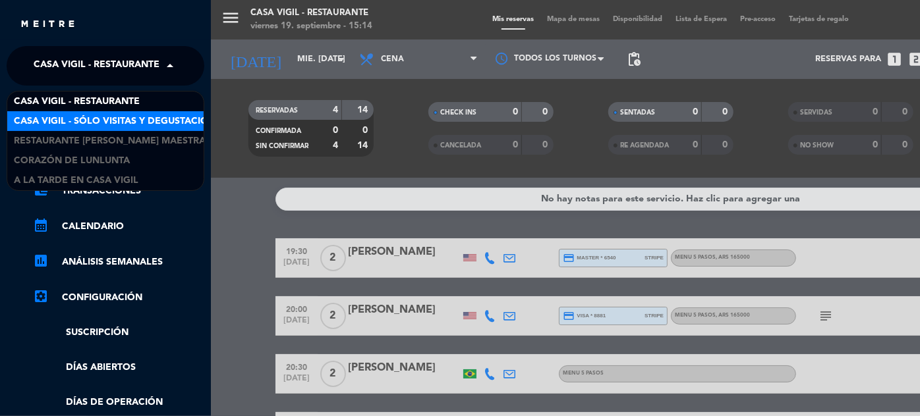
click at [128, 119] on span "Casa Vigil - SÓLO Visitas y Degustaciones" at bounding box center [120, 121] width 213 height 15
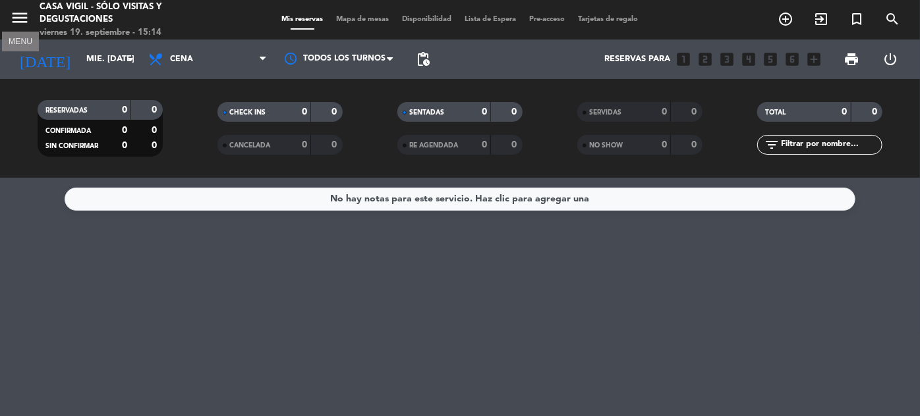
click at [18, 15] on icon "menu" at bounding box center [20, 18] width 20 height 20
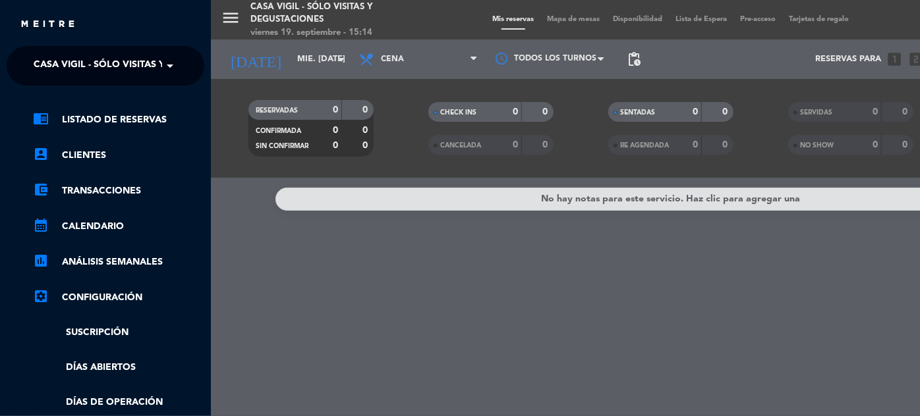
click at [175, 70] on span at bounding box center [173, 66] width 22 height 28
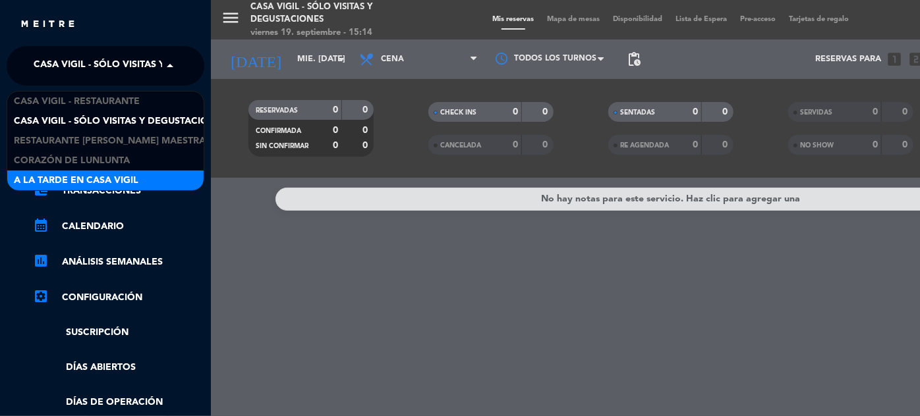
click at [123, 176] on span "A la tarde en Casa Vigil" at bounding box center [76, 180] width 124 height 15
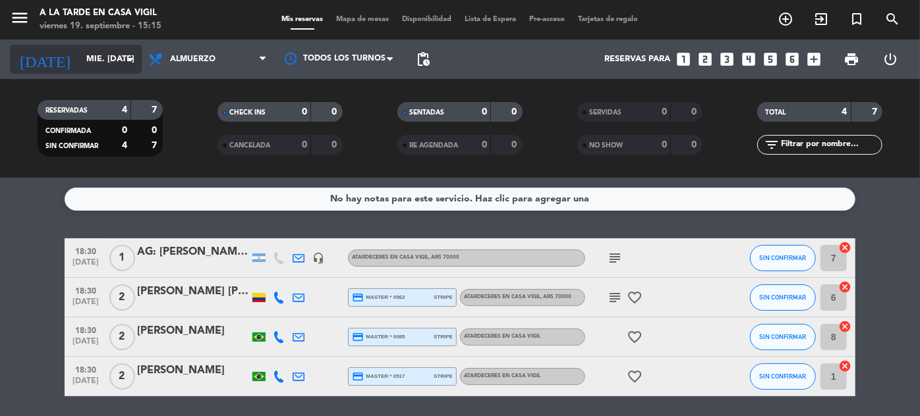
click at [123, 66] on icon "arrow_drop_down" at bounding box center [131, 59] width 16 height 16
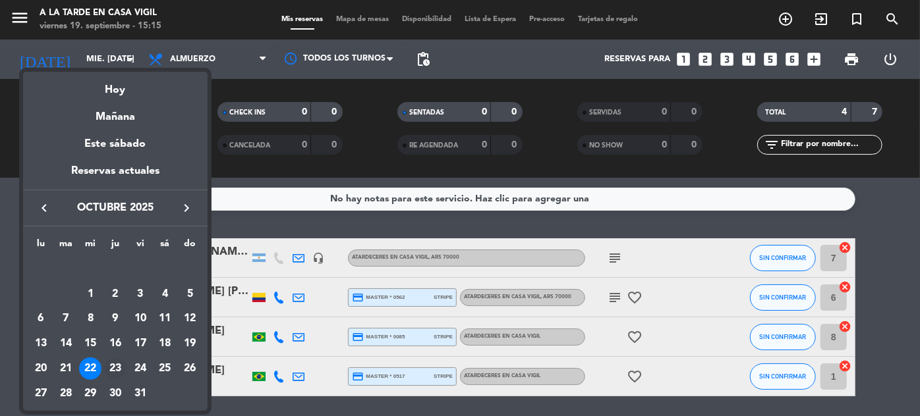
click at [118, 364] on div "23" at bounding box center [115, 369] width 22 height 22
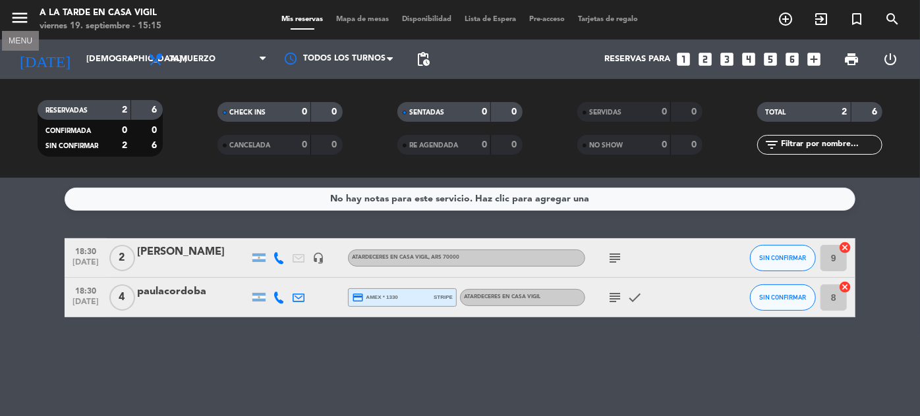
click at [13, 15] on icon "menu" at bounding box center [20, 18] width 20 height 20
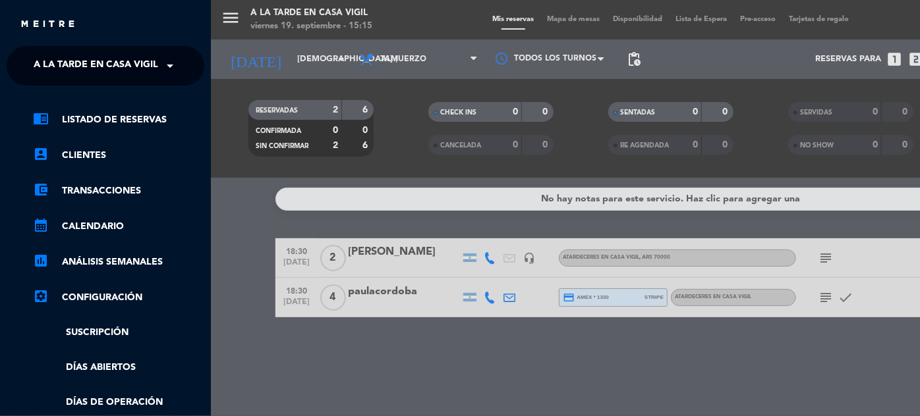
click at [134, 82] on ng-select "× A la tarde en Casa [PERSON_NAME] ×" at bounding box center [106, 66] width 198 height 40
click at [128, 69] on span "A la tarde en Casa Vigil" at bounding box center [96, 66] width 124 height 28
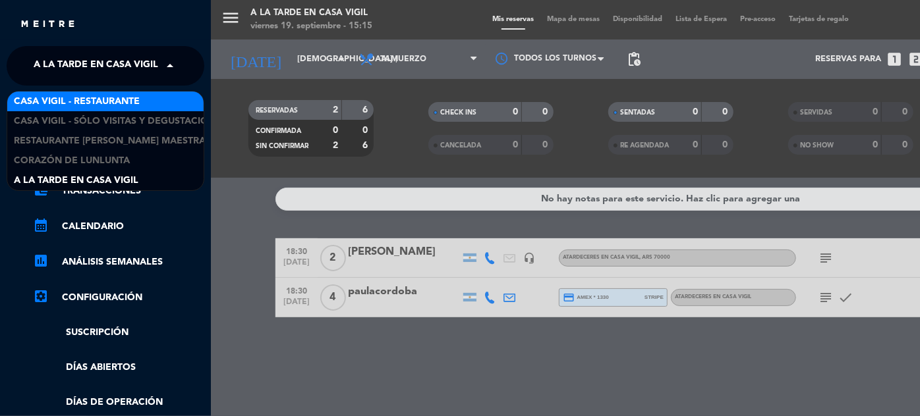
click at [119, 104] on span "Casa Vigil - Restaurante" at bounding box center [77, 101] width 126 height 15
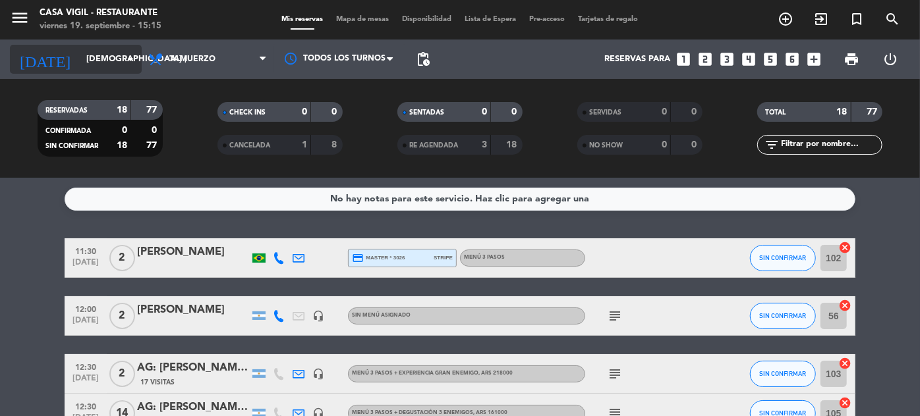
click at [82, 57] on input "[DEMOGRAPHIC_DATA] [DATE]" at bounding box center [136, 59] width 113 height 23
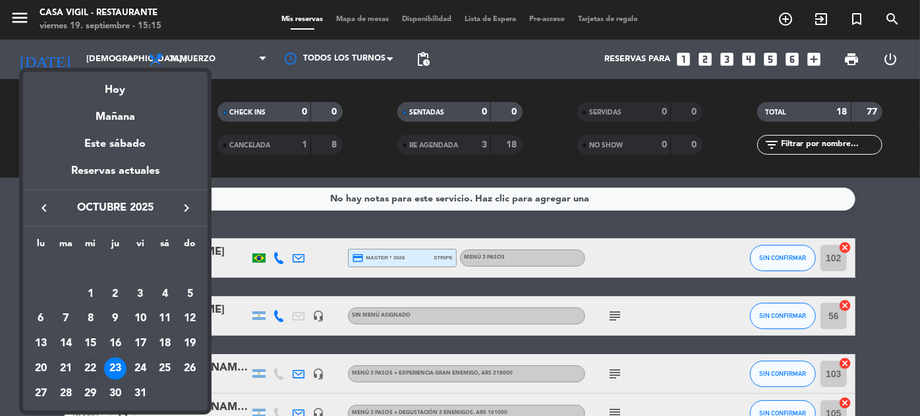
click at [93, 369] on div "22" at bounding box center [90, 369] width 22 height 22
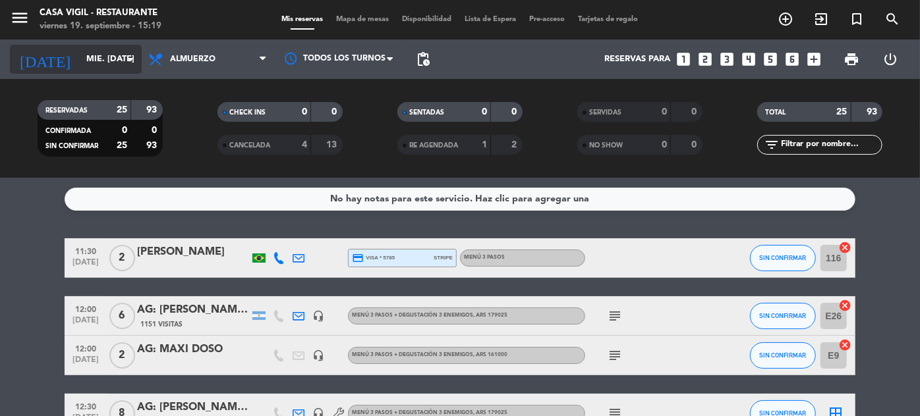
click at [80, 64] on input "mié. [DATE]" at bounding box center [136, 59] width 113 height 23
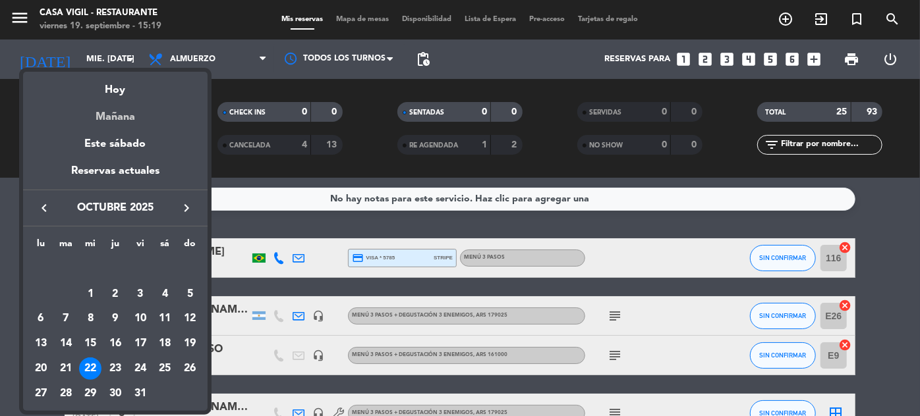
click at [113, 116] on div "Mañana" at bounding box center [115, 112] width 184 height 27
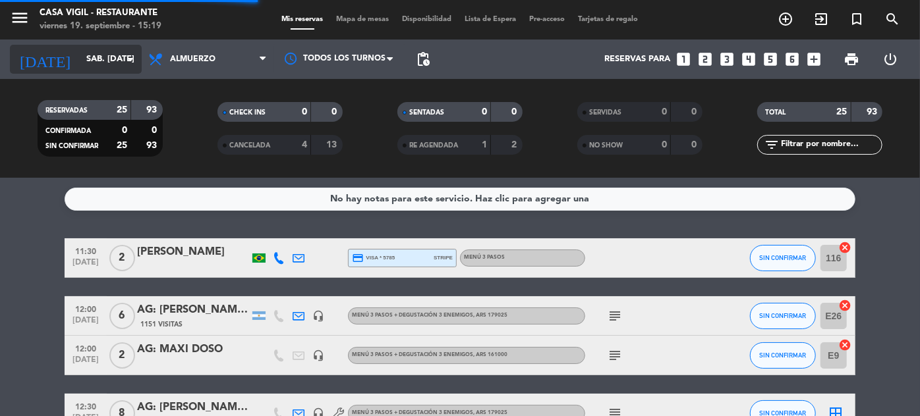
click at [82, 59] on input "sáb. [DATE]" at bounding box center [136, 59] width 113 height 23
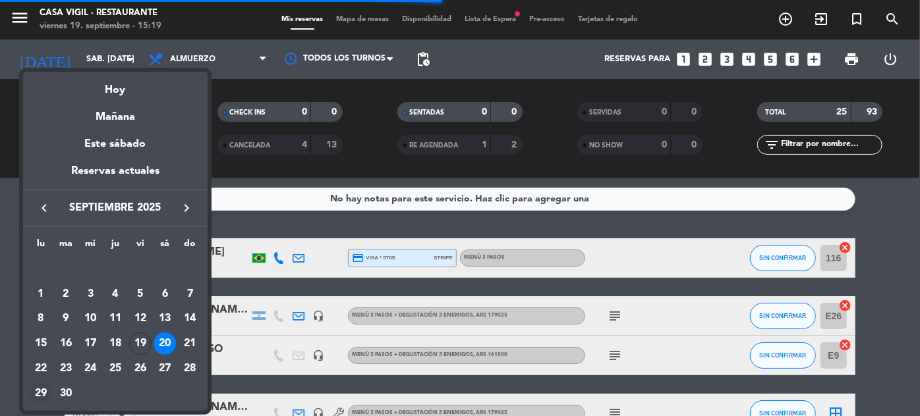
click at [45, 395] on div "29" at bounding box center [41, 394] width 22 height 22
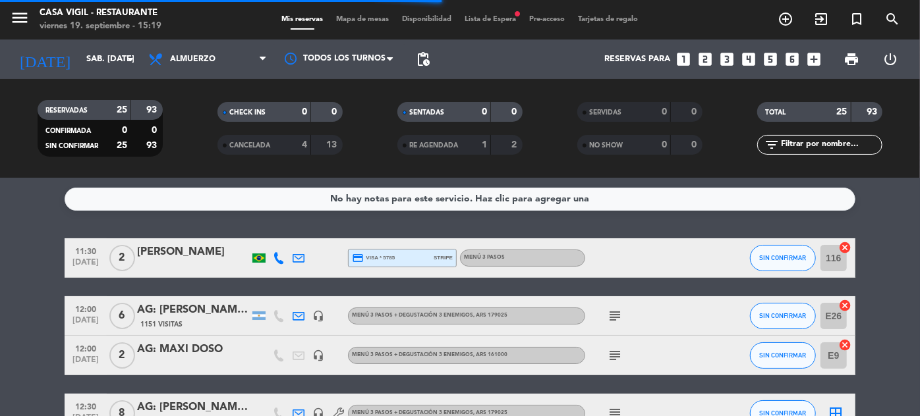
type input "lun. [DATE]"
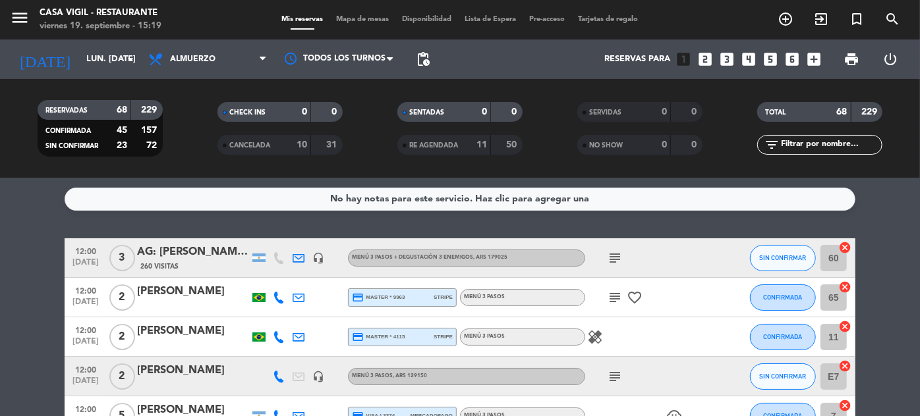
click at [842, 149] on input "text" at bounding box center [830, 145] width 102 height 14
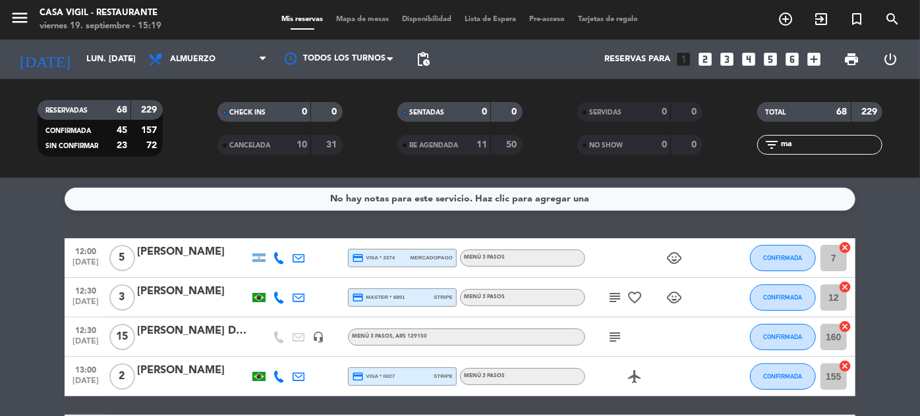
type input "m"
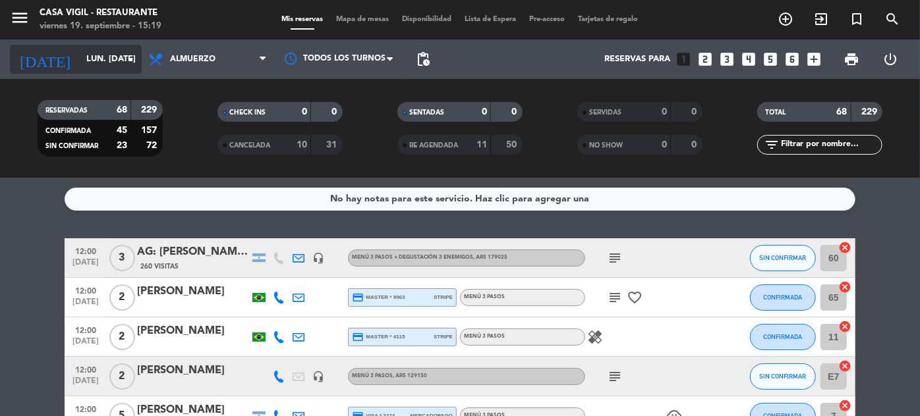
click at [103, 59] on input "lun. [DATE]" at bounding box center [136, 59] width 113 height 23
